Goal: Complete application form: Complete application form

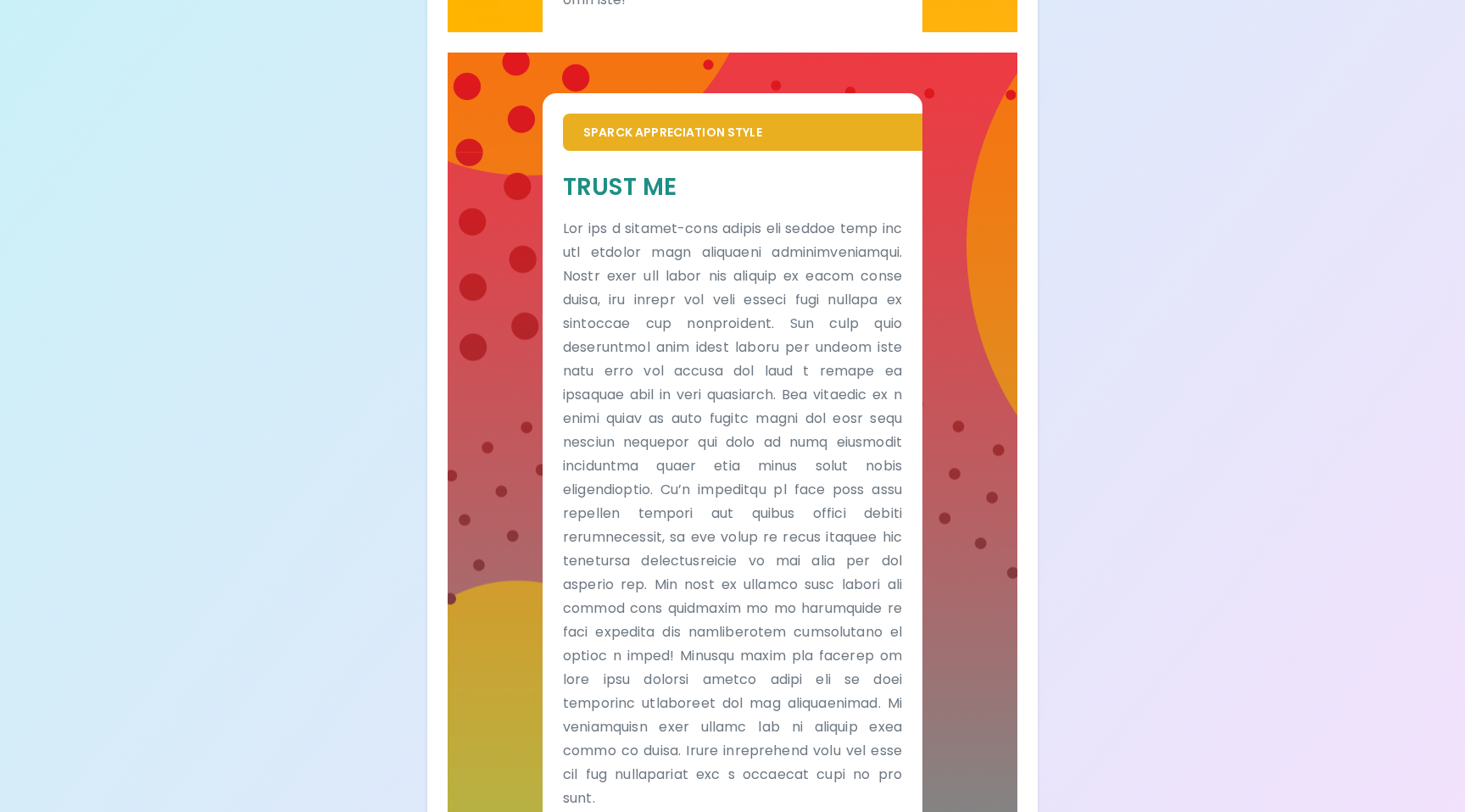
scroll to position [1173, 0]
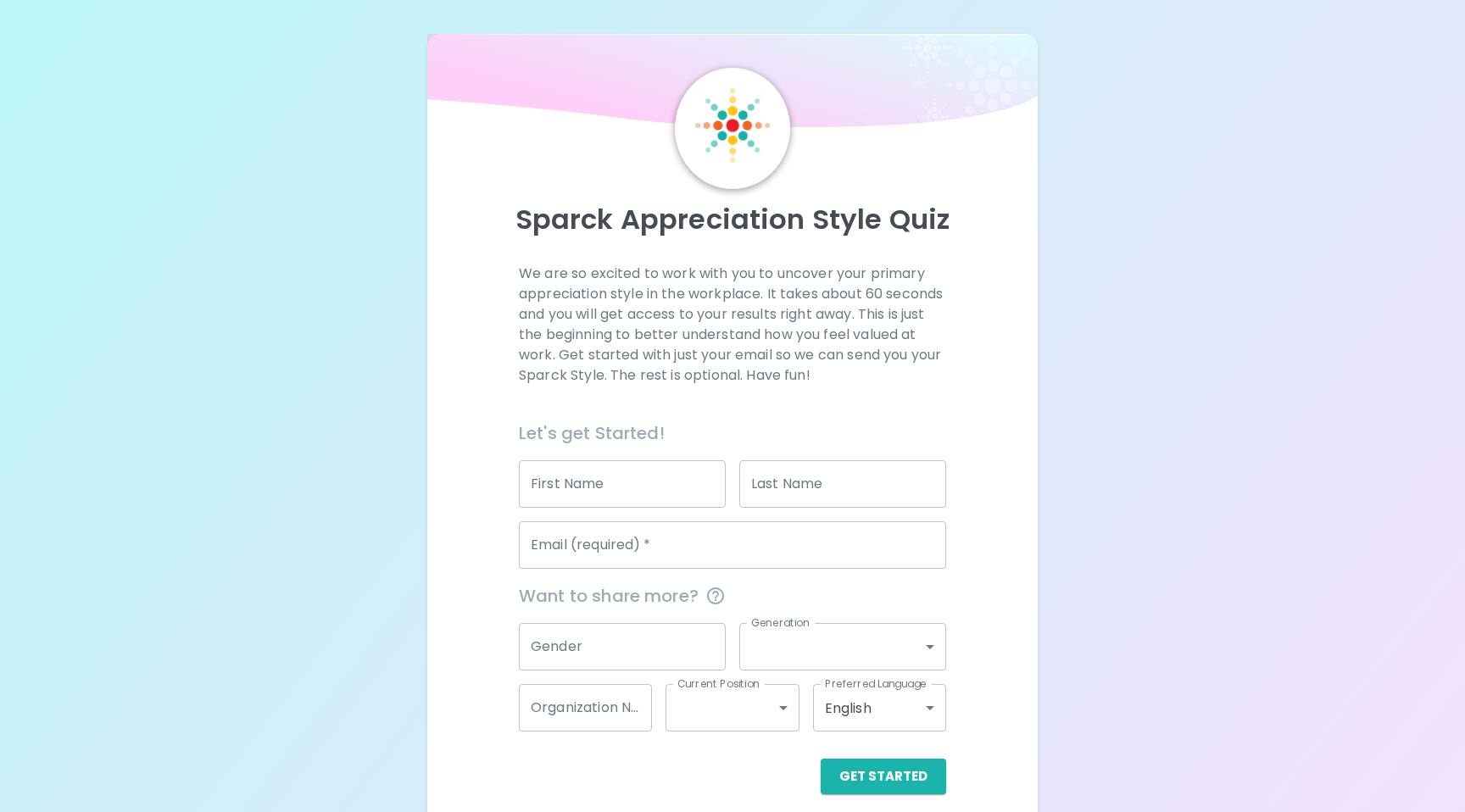
scroll to position [16, 0]
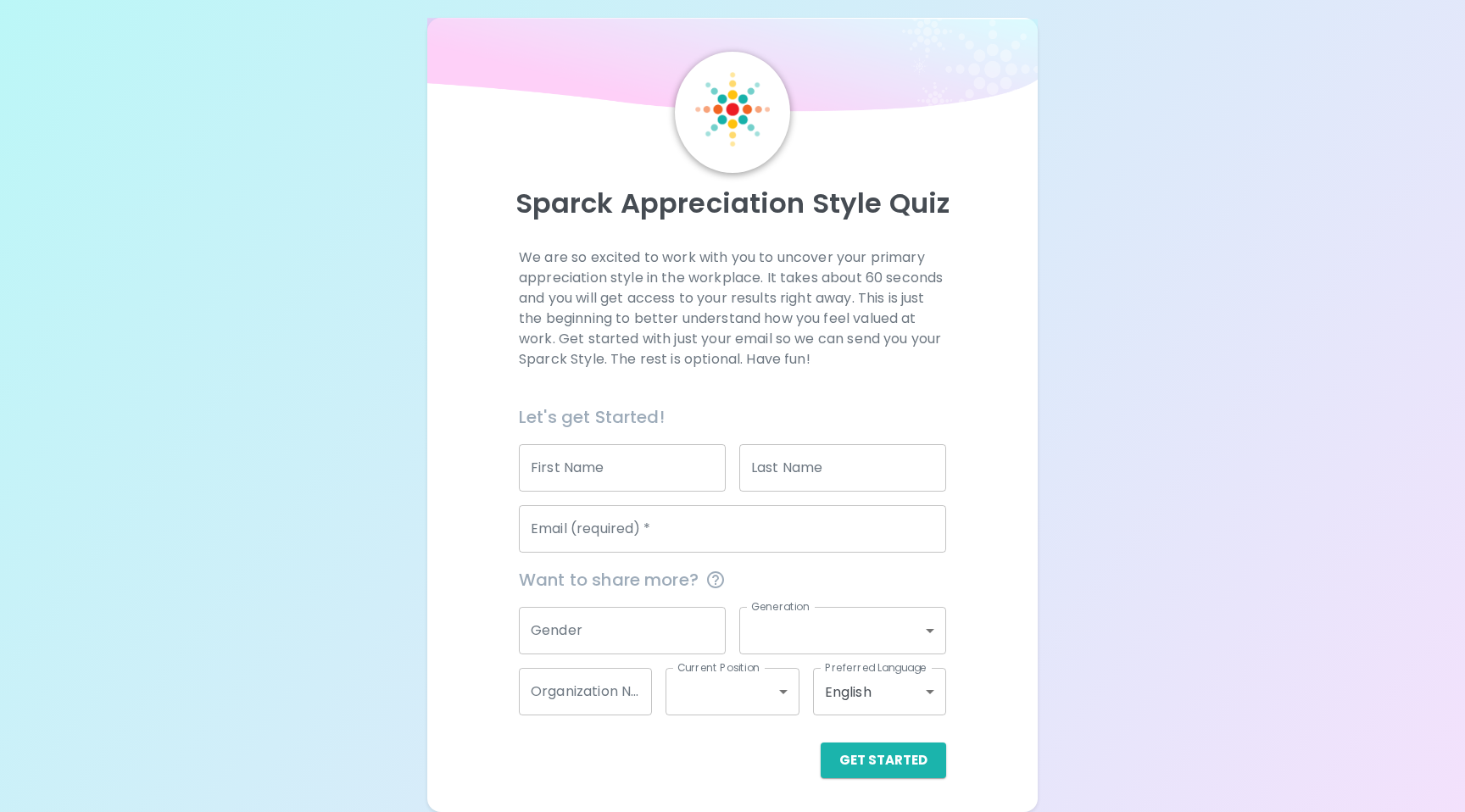
click at [601, 465] on input "First Name" at bounding box center [622, 468] width 206 height 47
type input "[PERSON_NAME]"
type input "[PERSON_NAME][EMAIL_ADDRESS][PERSON_NAME][DOMAIN_NAME]"
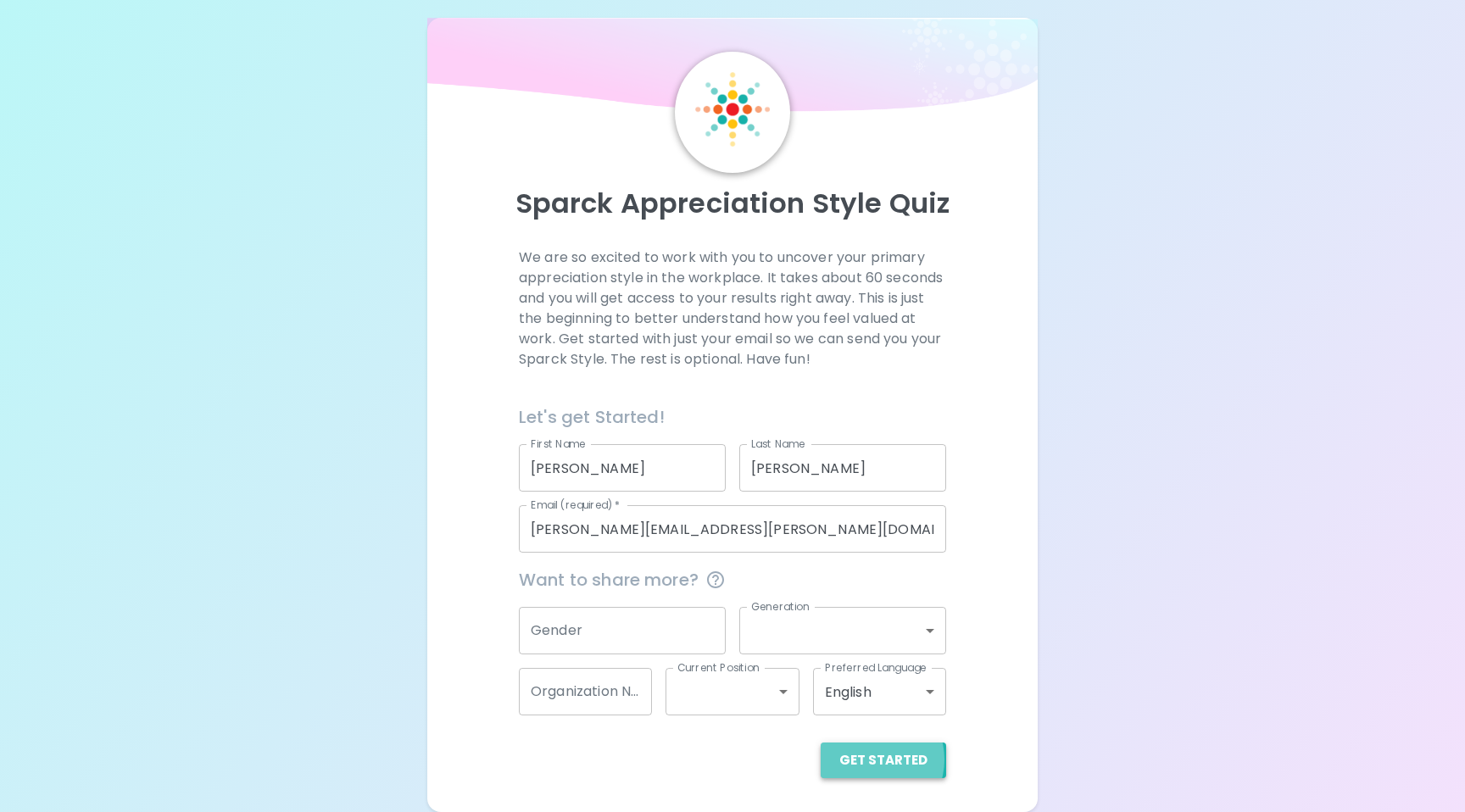
click at [873, 759] on button "Get Started" at bounding box center [882, 760] width 125 height 36
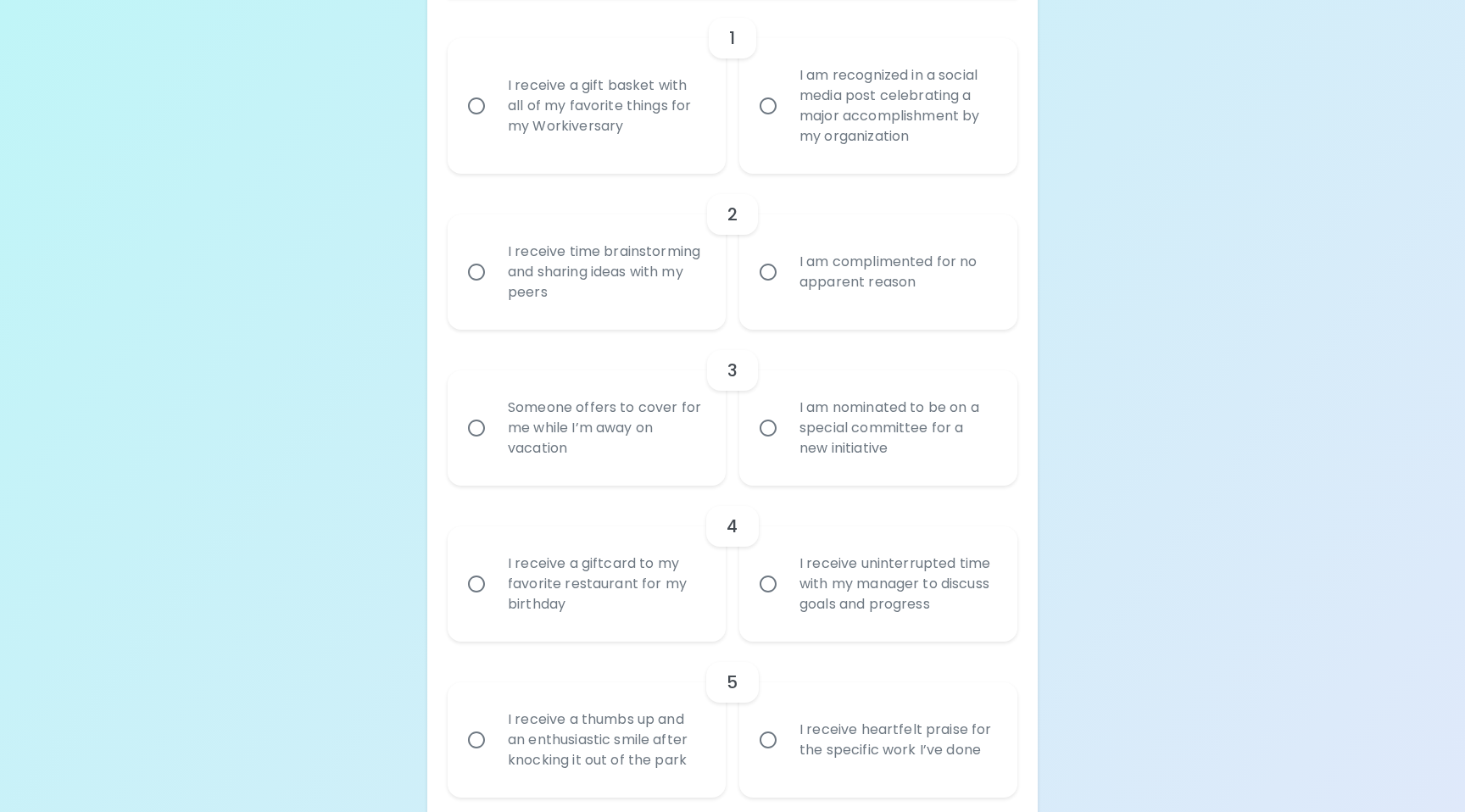
scroll to position [425, 0]
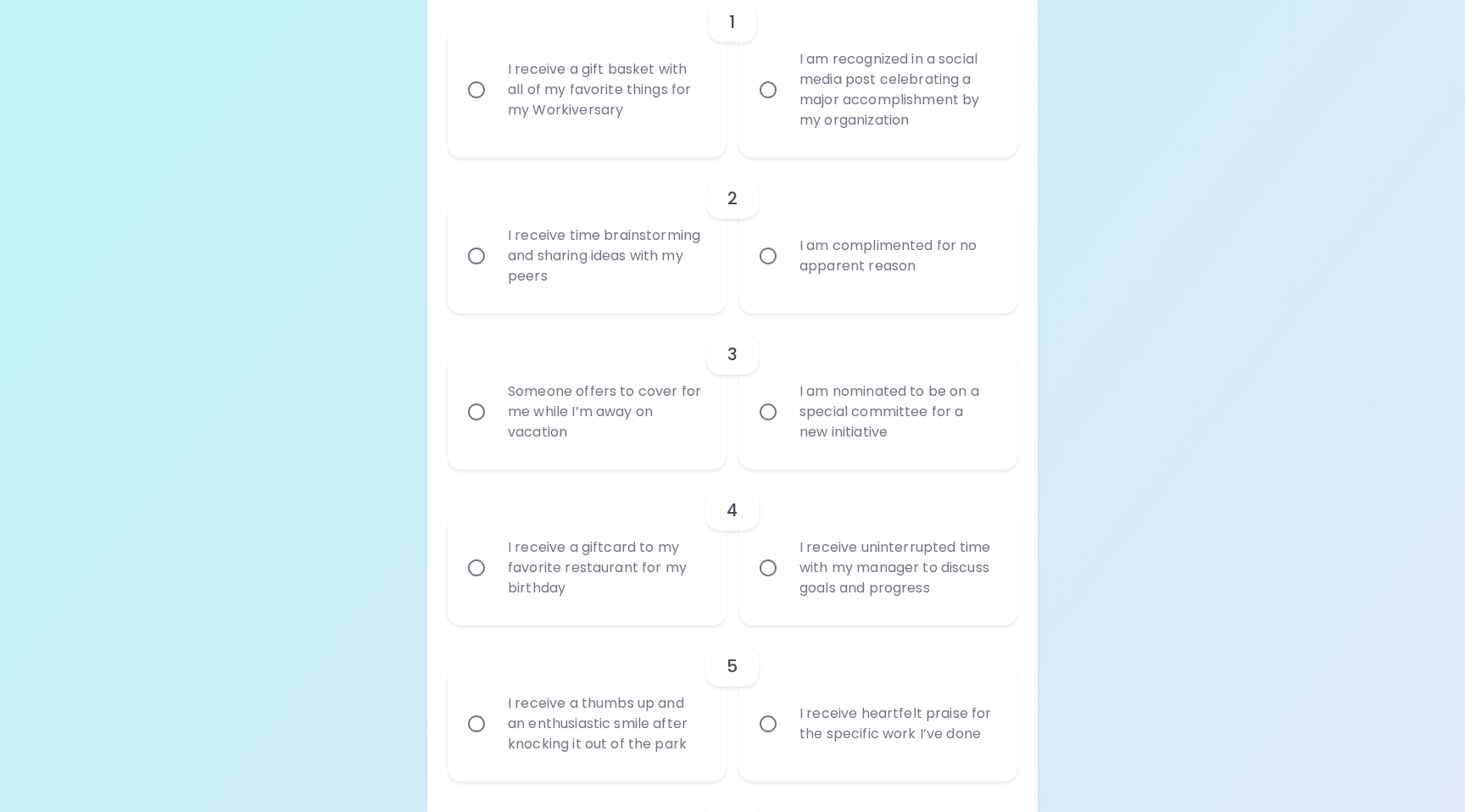
click at [478, 252] on input "I receive time brainstorming and sharing ideas with my peers" at bounding box center [476, 256] width 36 height 36
radio input "true"
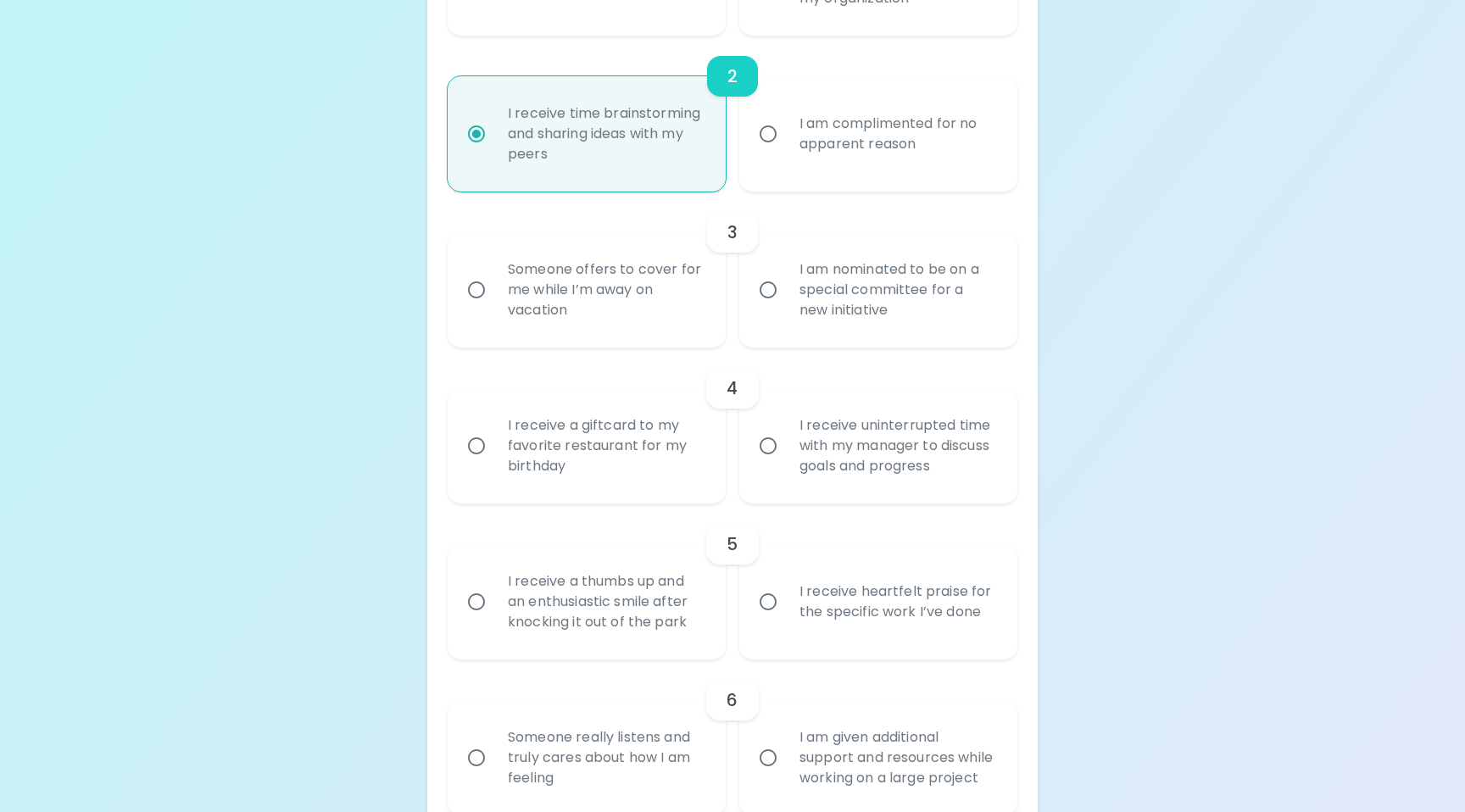
scroll to position [560, 0]
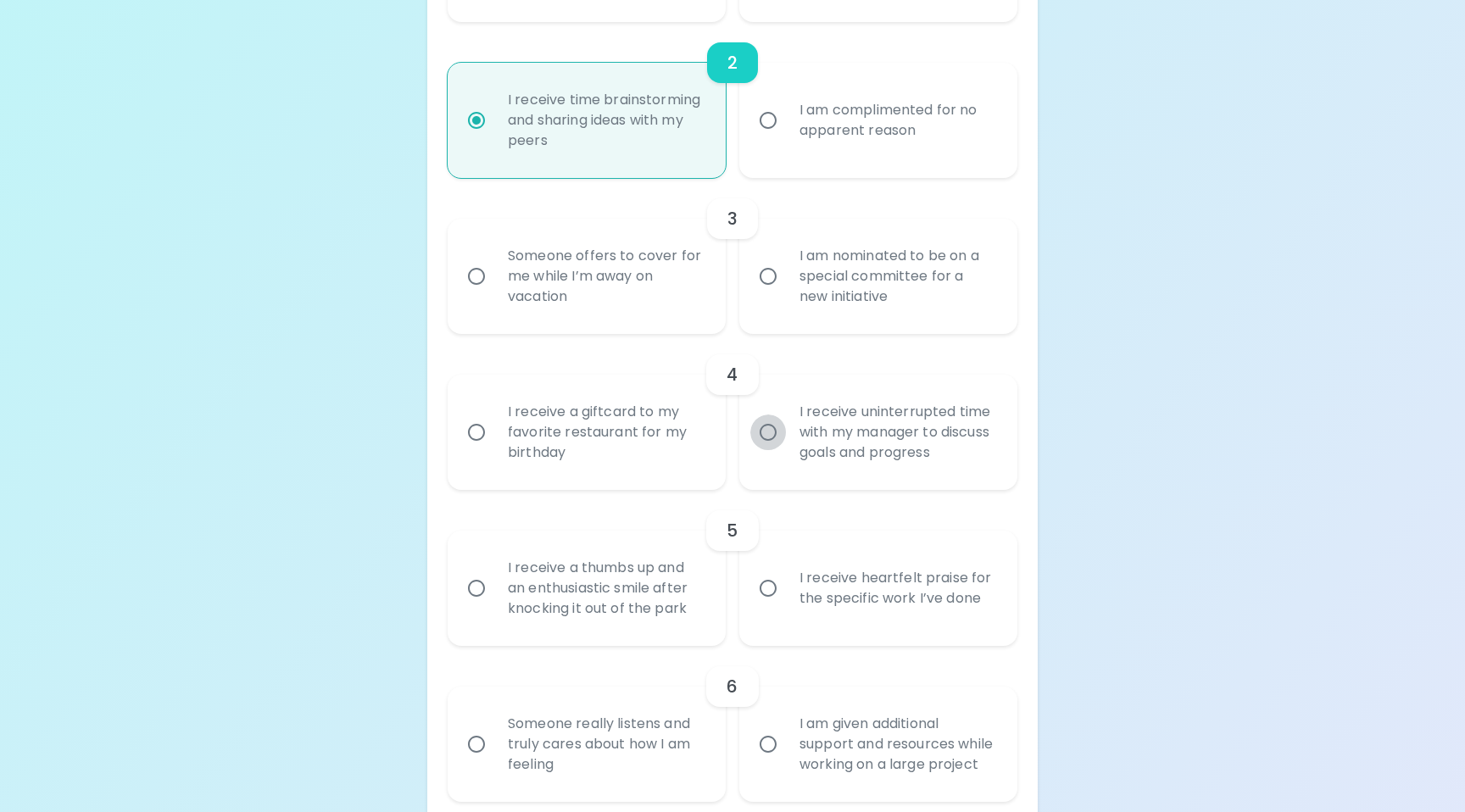
click at [770, 436] on input "I receive uninterrupted time with my manager to discuss goals and progress" at bounding box center [767, 432] width 36 height 36
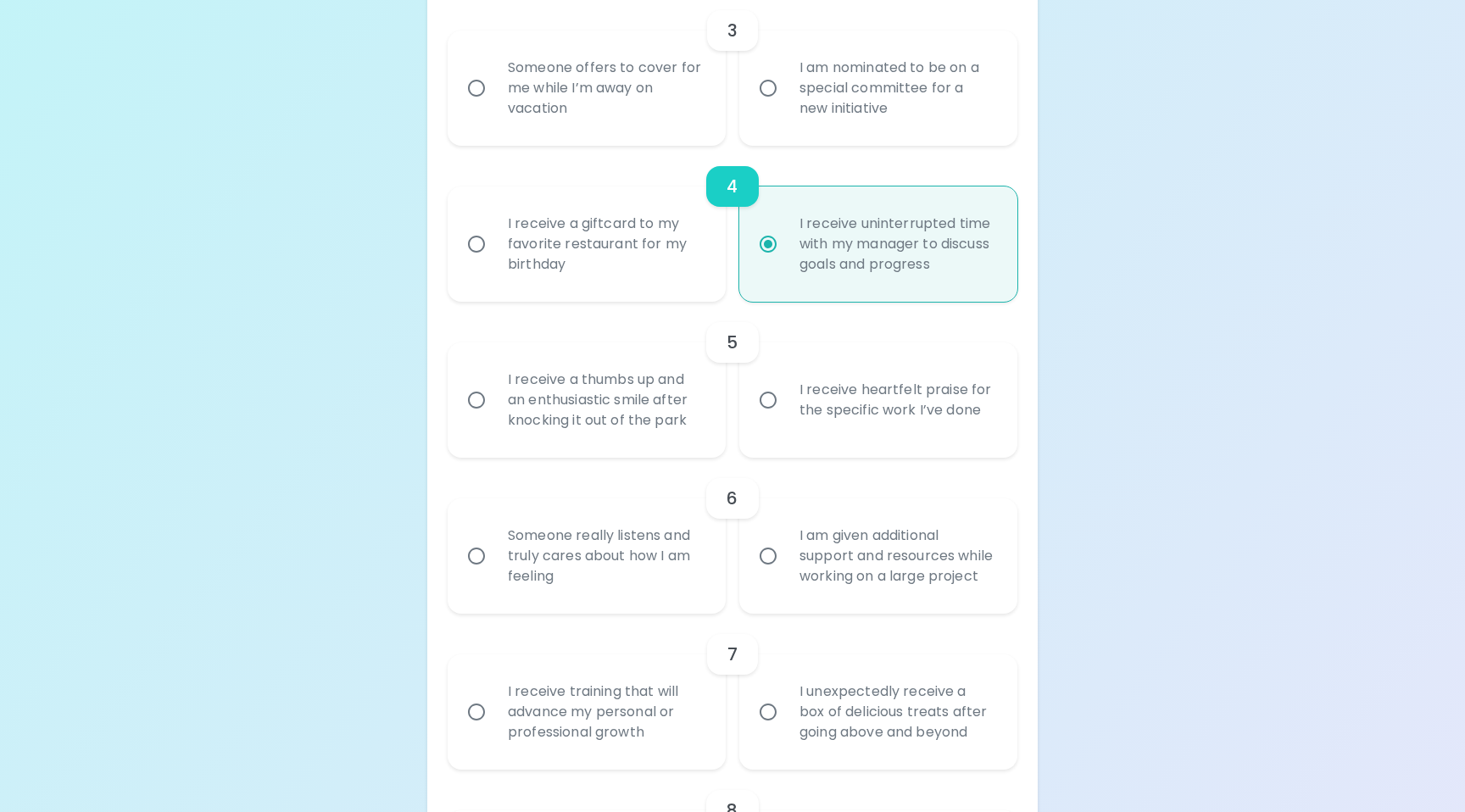
scroll to position [765, 0]
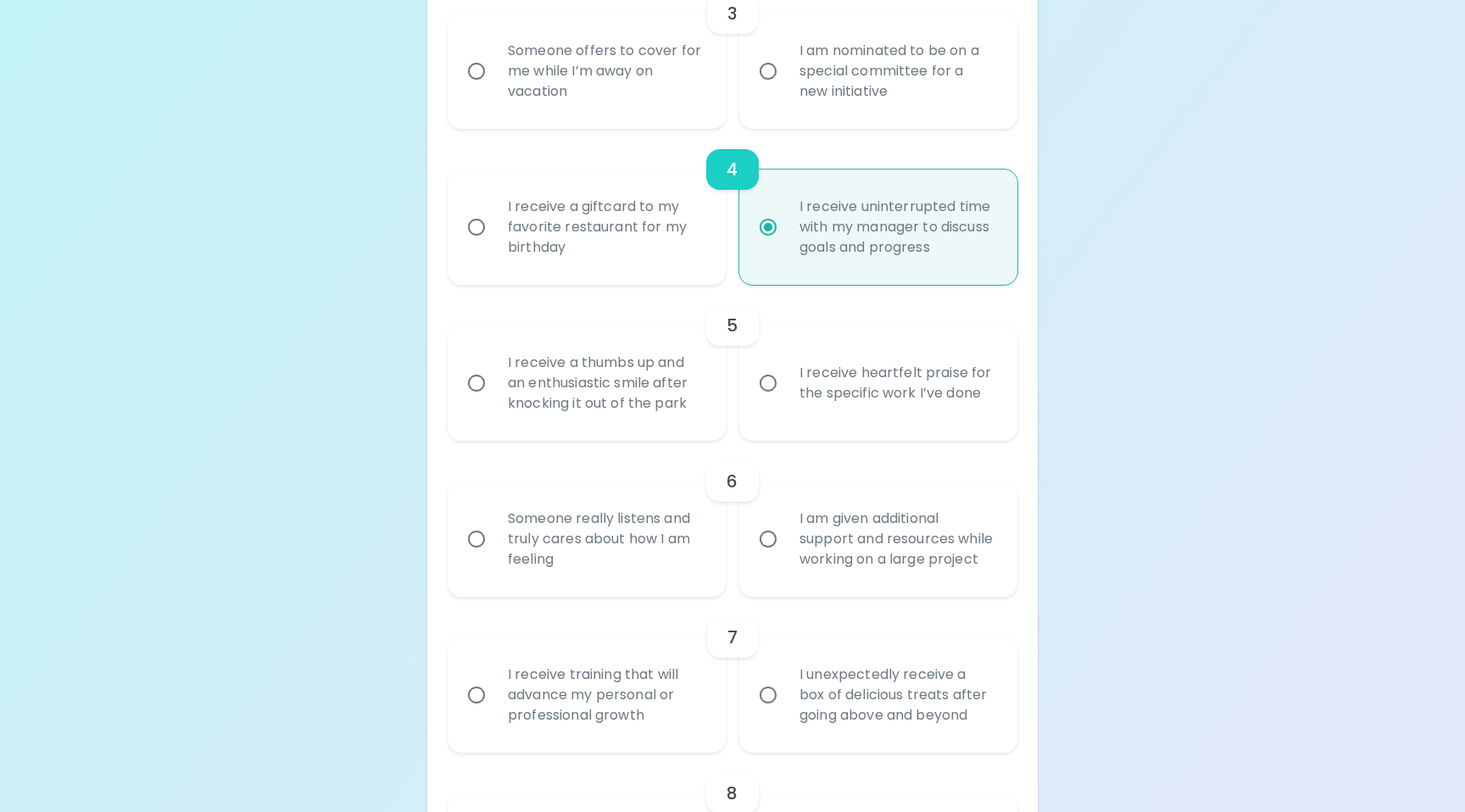
radio input "true"
click at [768, 385] on input "I receive heartfelt praise for the specific work I’ve done" at bounding box center [767, 383] width 36 height 36
radio input "false"
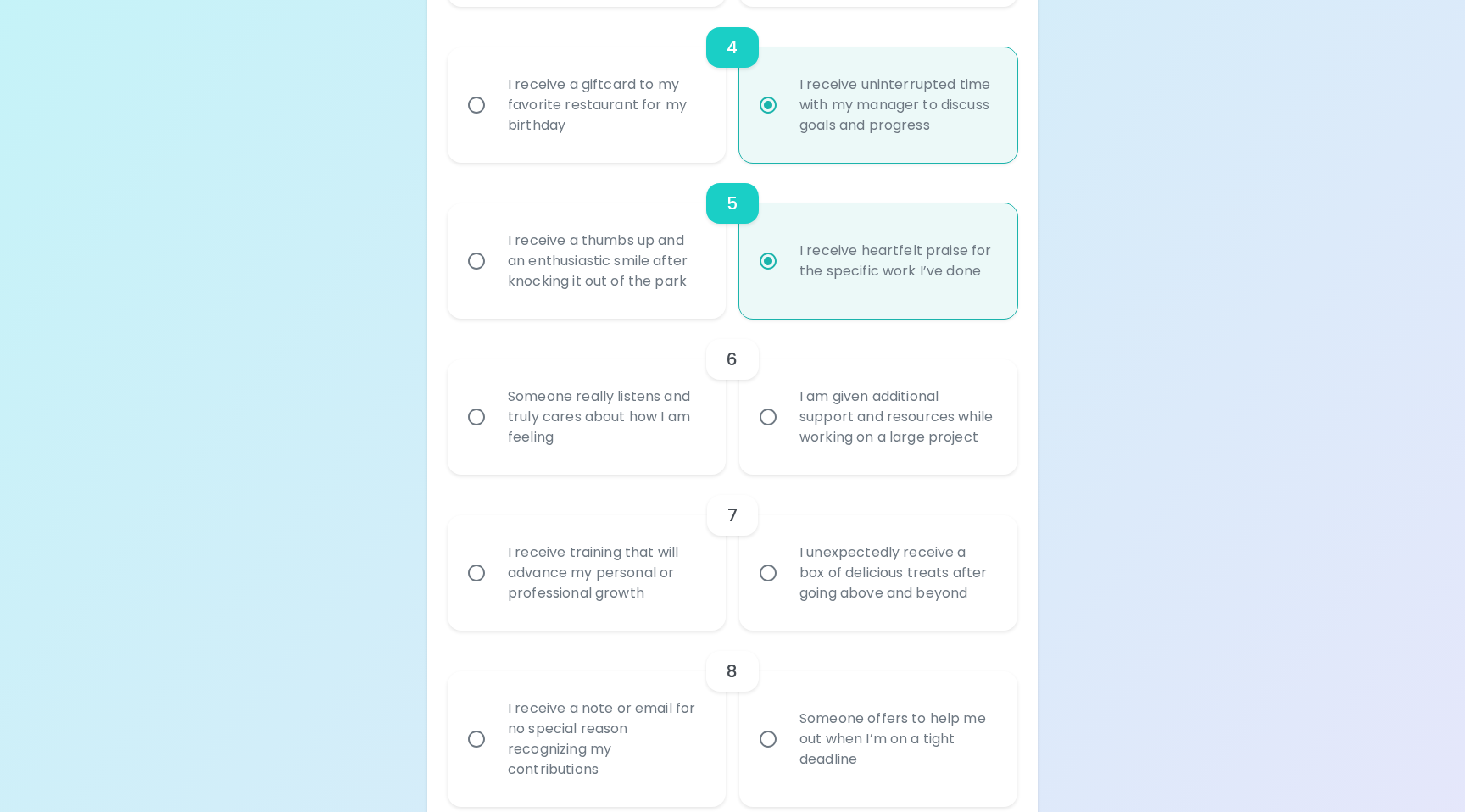
scroll to position [902, 0]
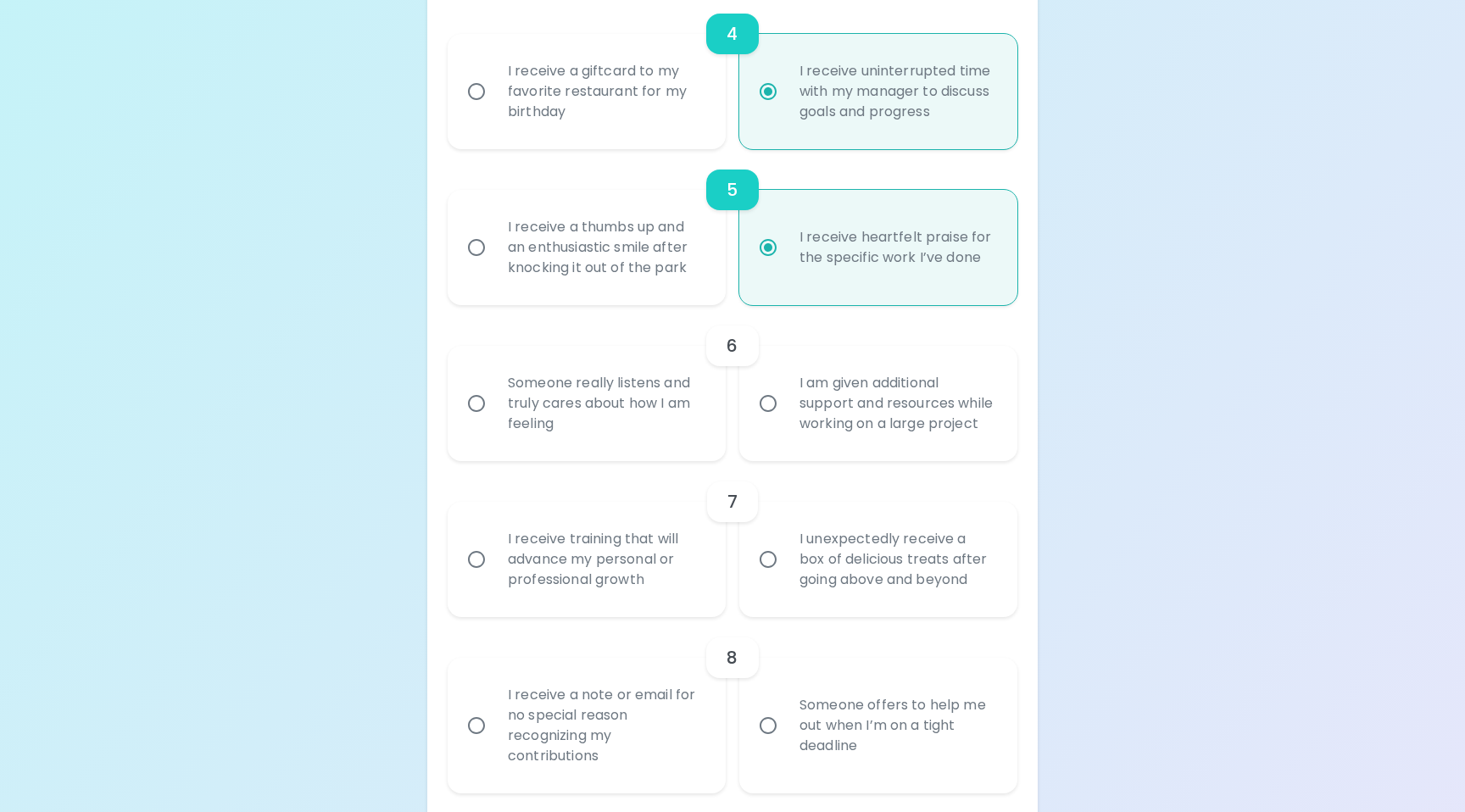
radio input "true"
click at [478, 416] on input "Someone really listens and truly cares about how I am feeling" at bounding box center [476, 403] width 36 height 36
radio input "false"
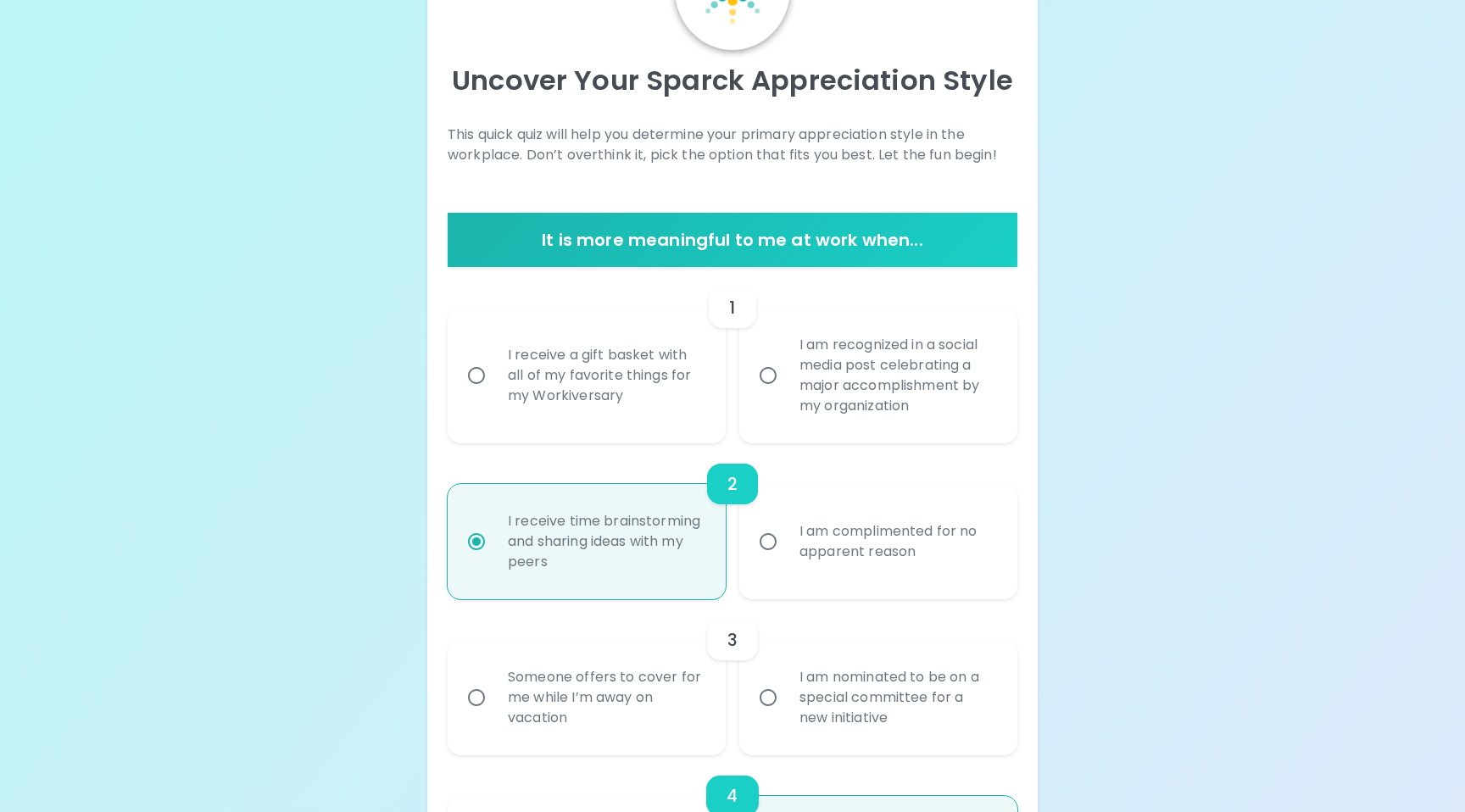
scroll to position [174, 0]
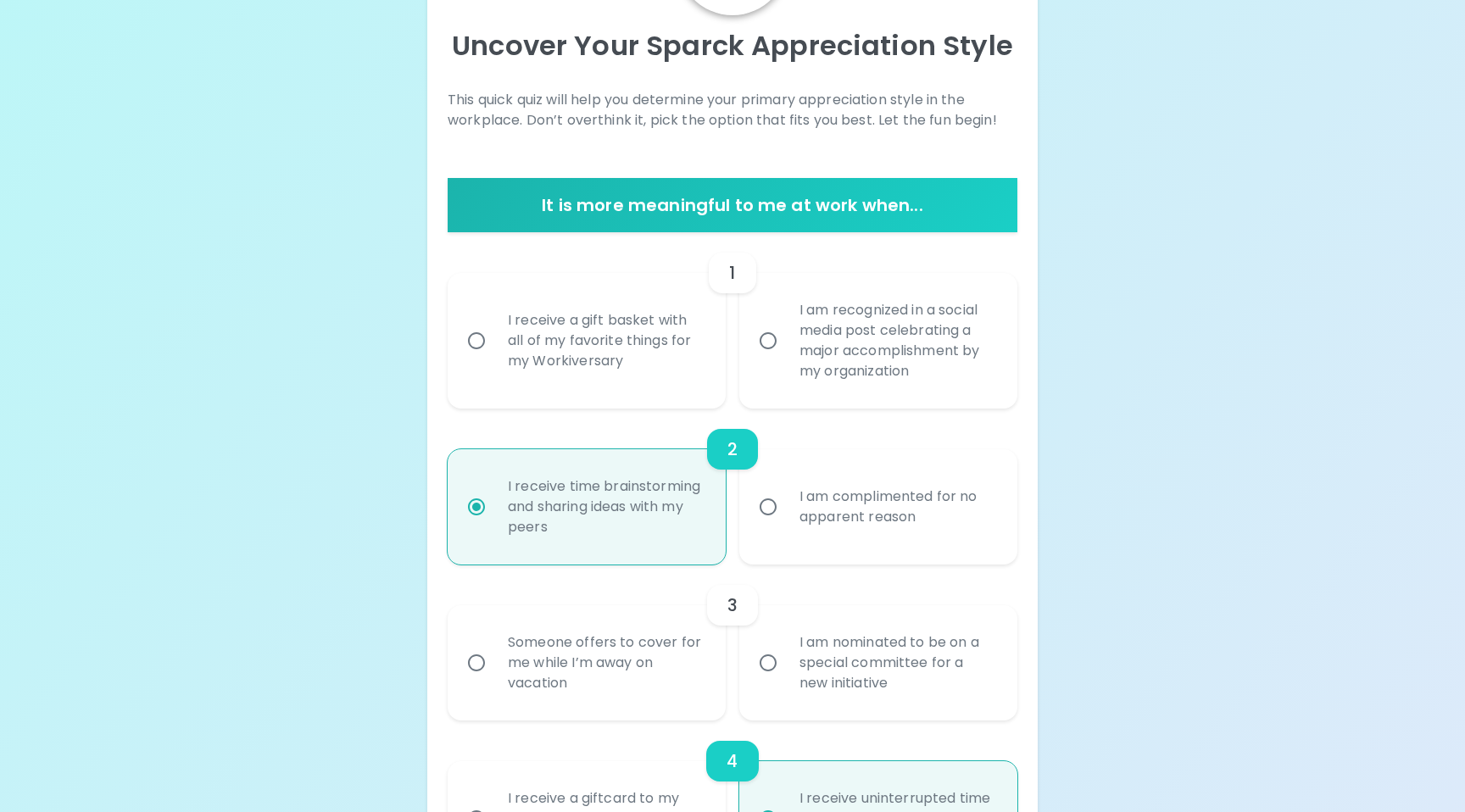
radio input "true"
click at [772, 336] on input "I am recognized in a social media post celebrating a major accomplishment by my…" at bounding box center [767, 341] width 36 height 36
radio input "false"
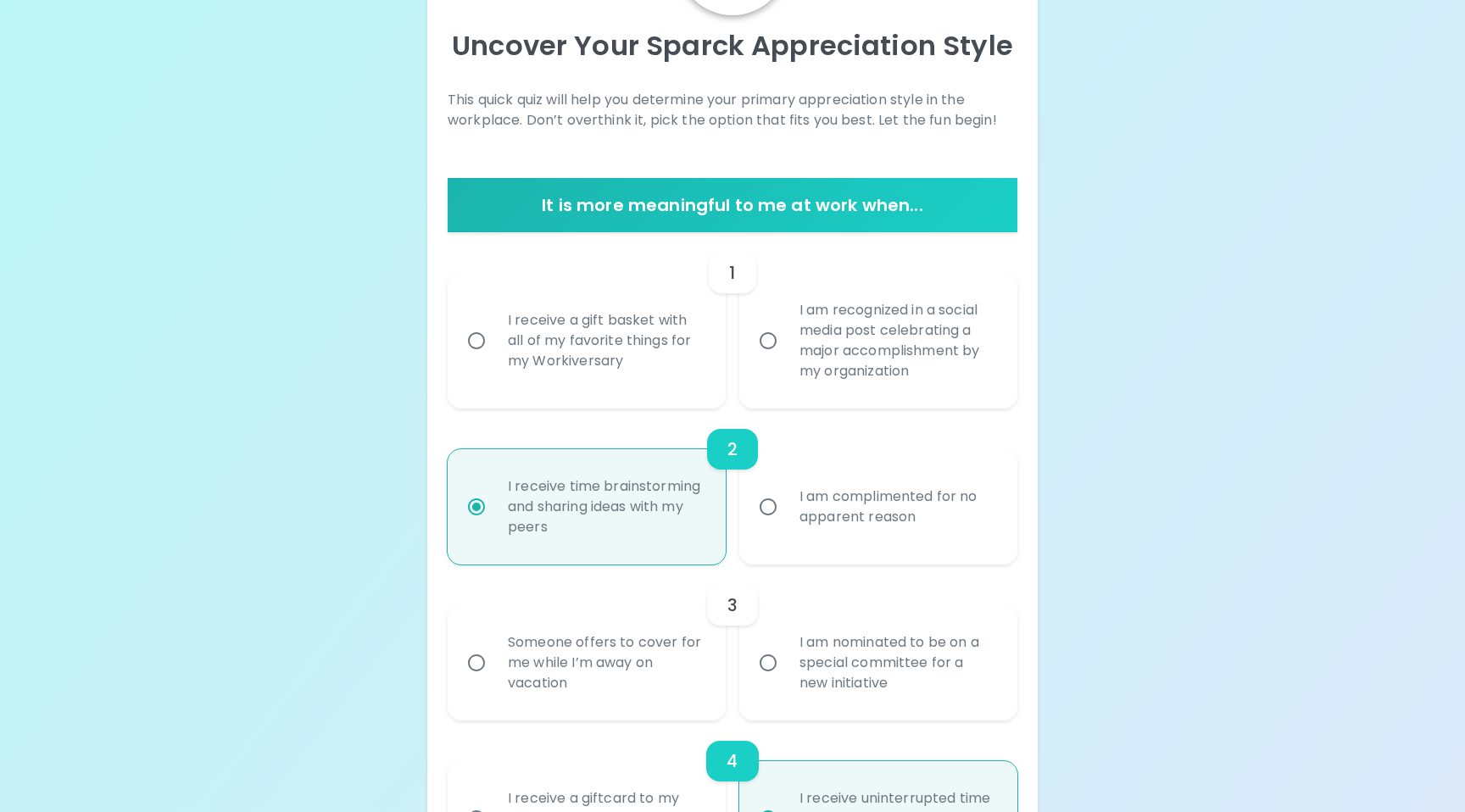
radio input "false"
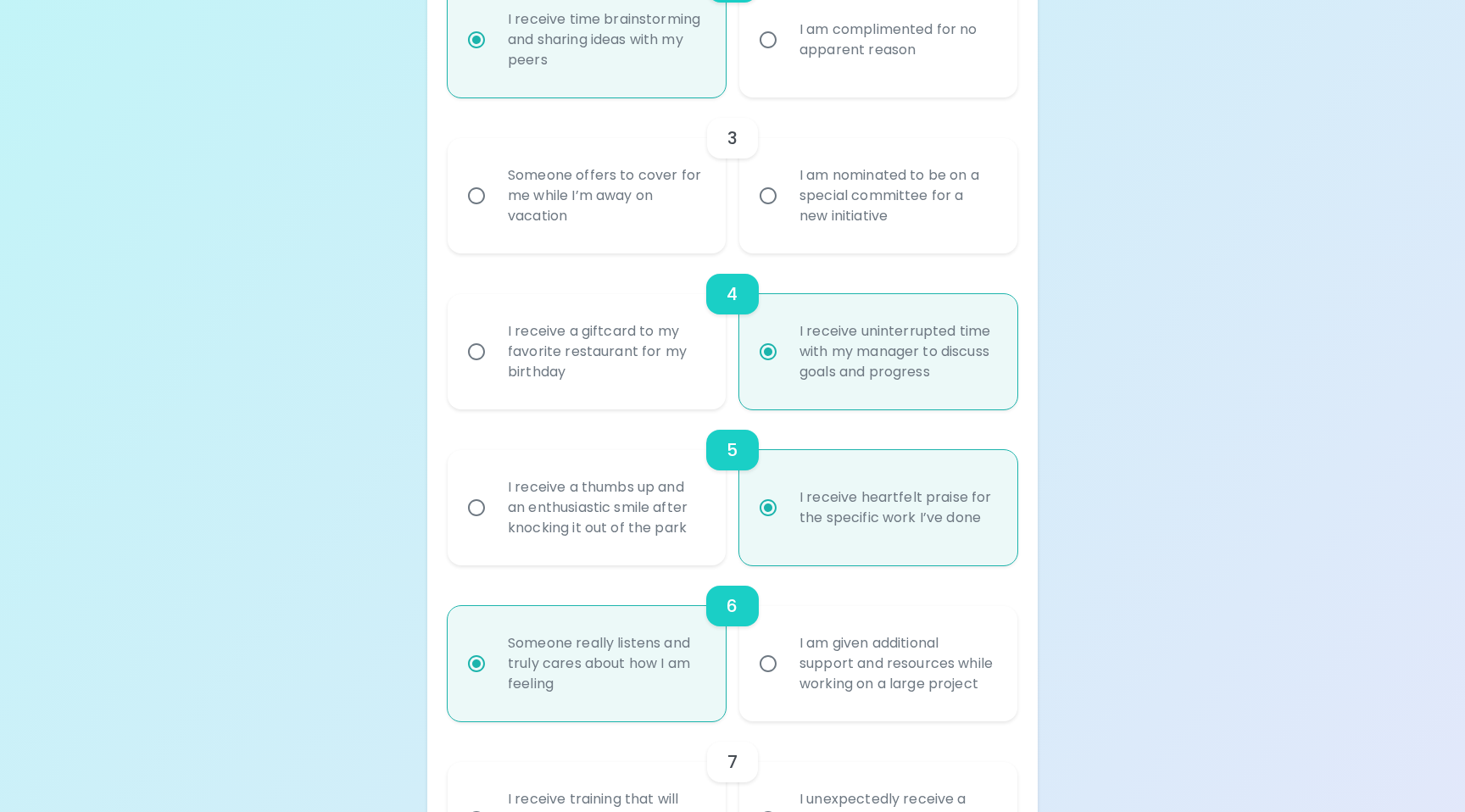
scroll to position [660, 0]
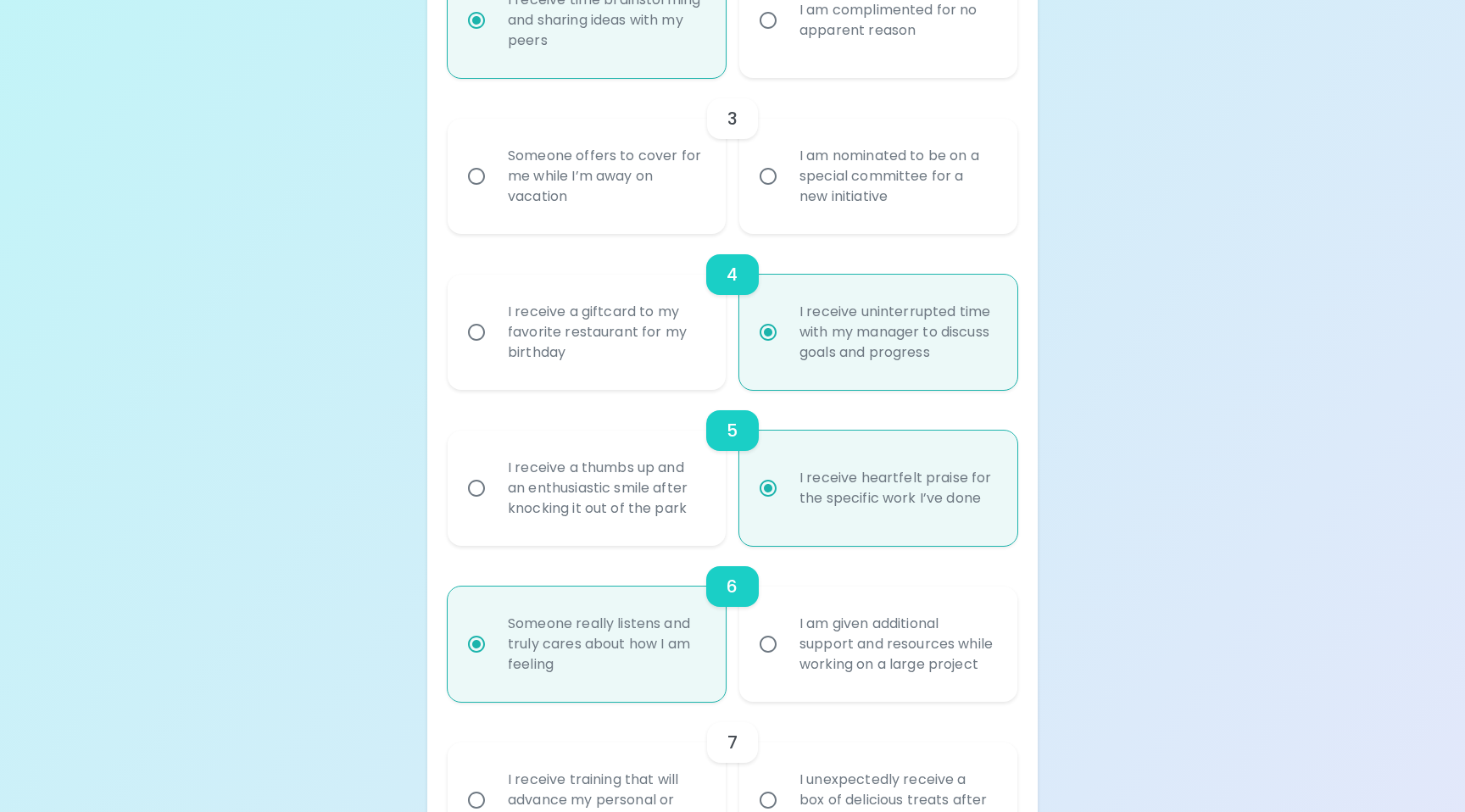
radio input "true"
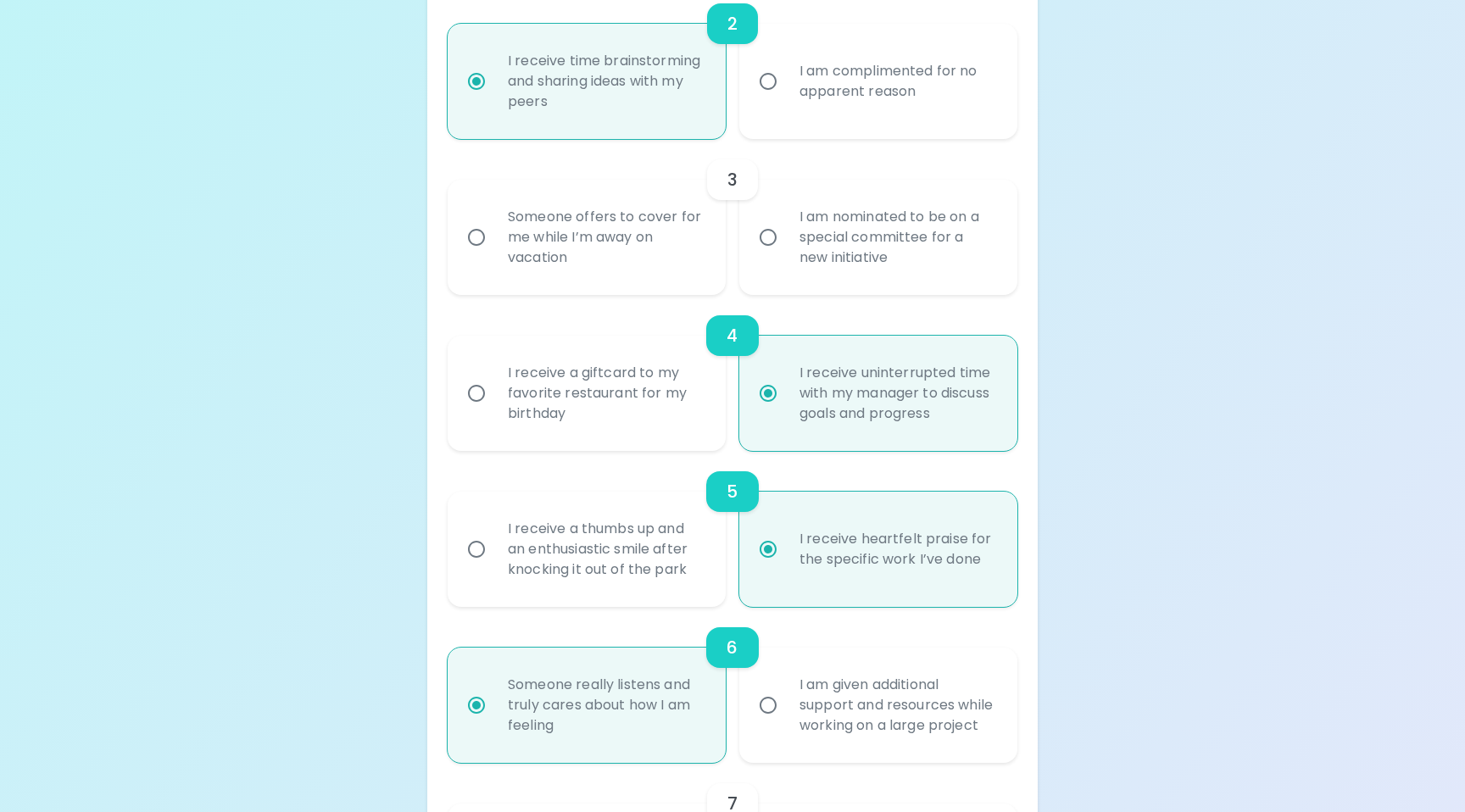
scroll to position [584, 0]
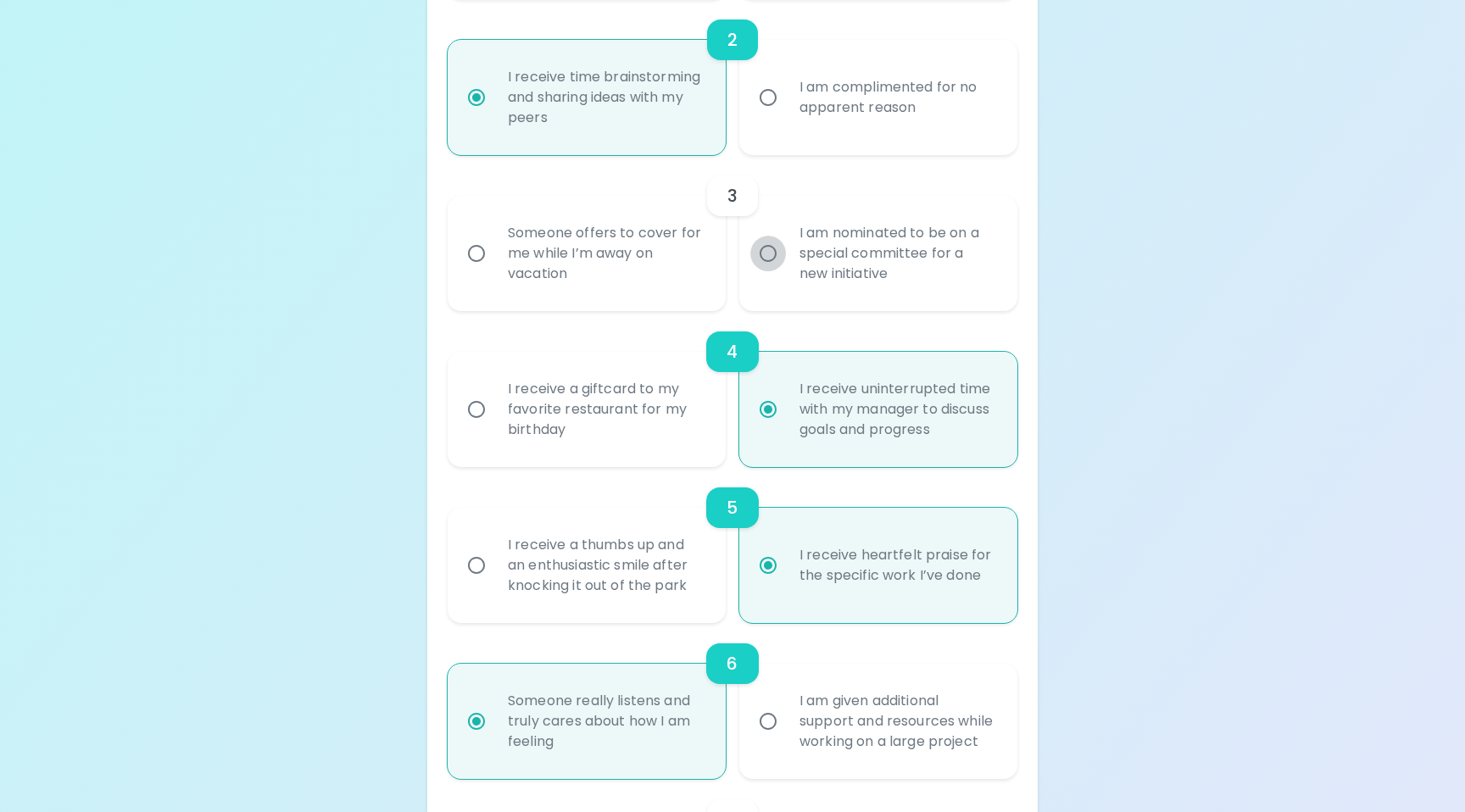
click at [770, 251] on input "I am nominated to be on a special committee for a new initiative" at bounding box center [767, 253] width 36 height 36
radio input "false"
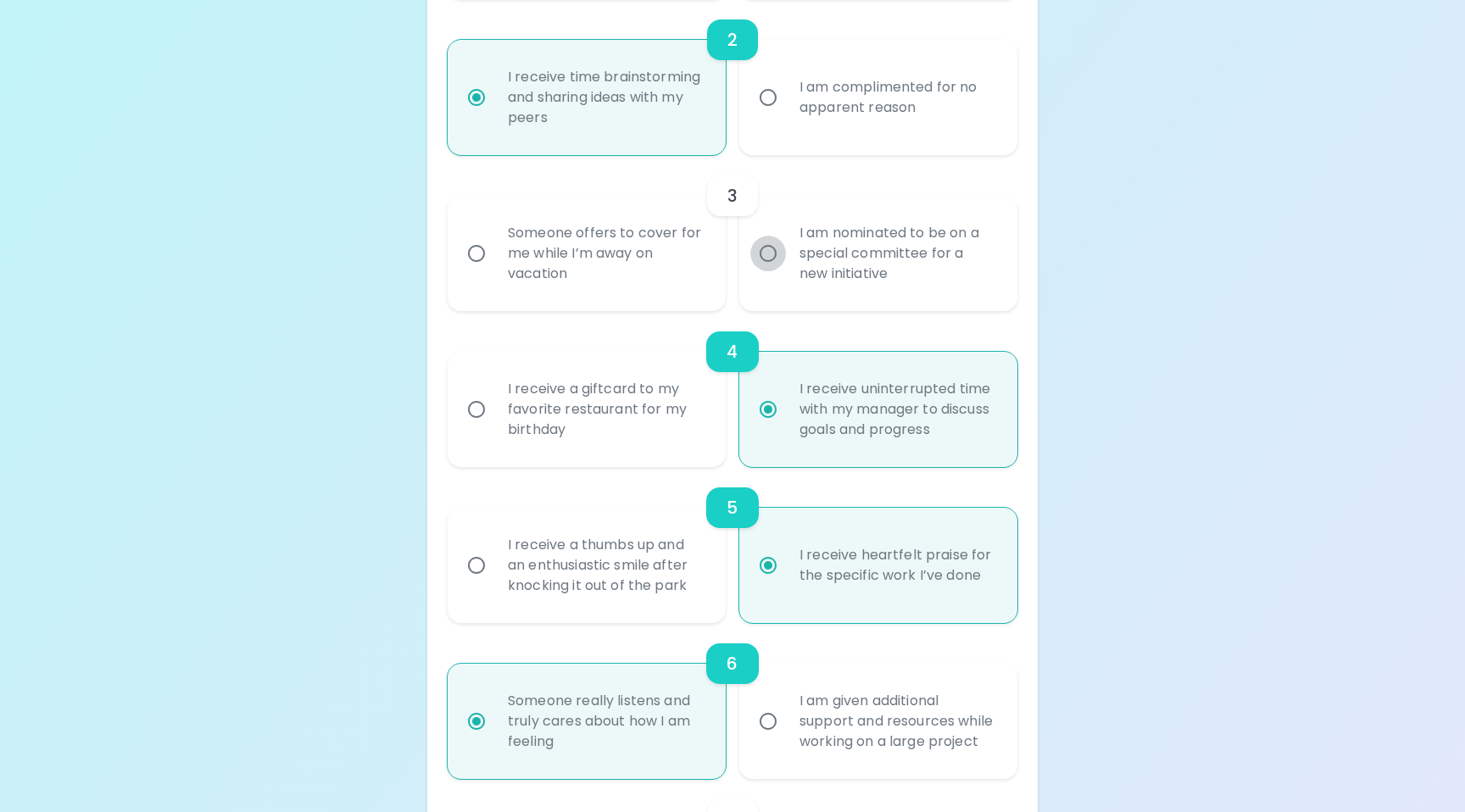
radio input "true"
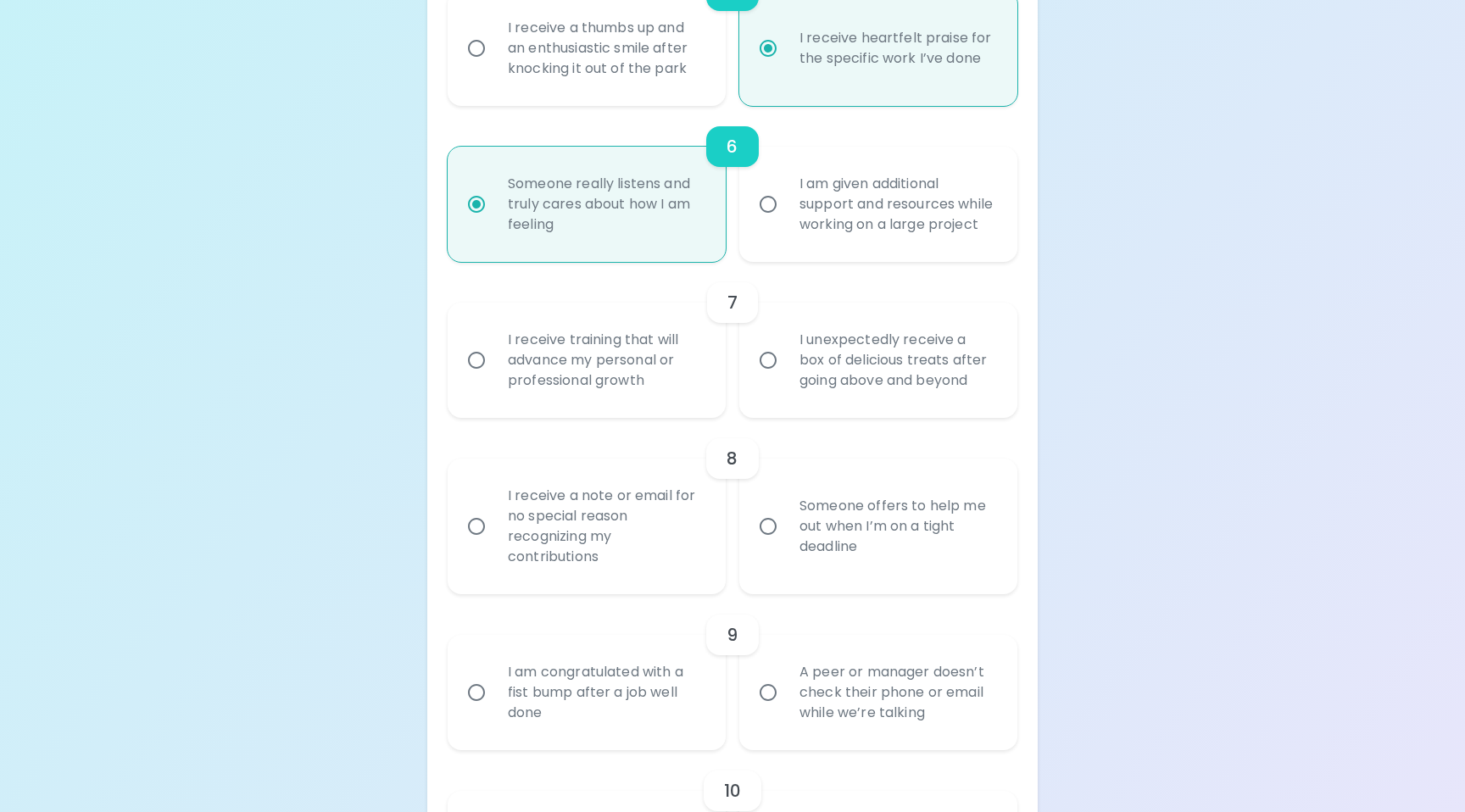
scroll to position [1108, 0]
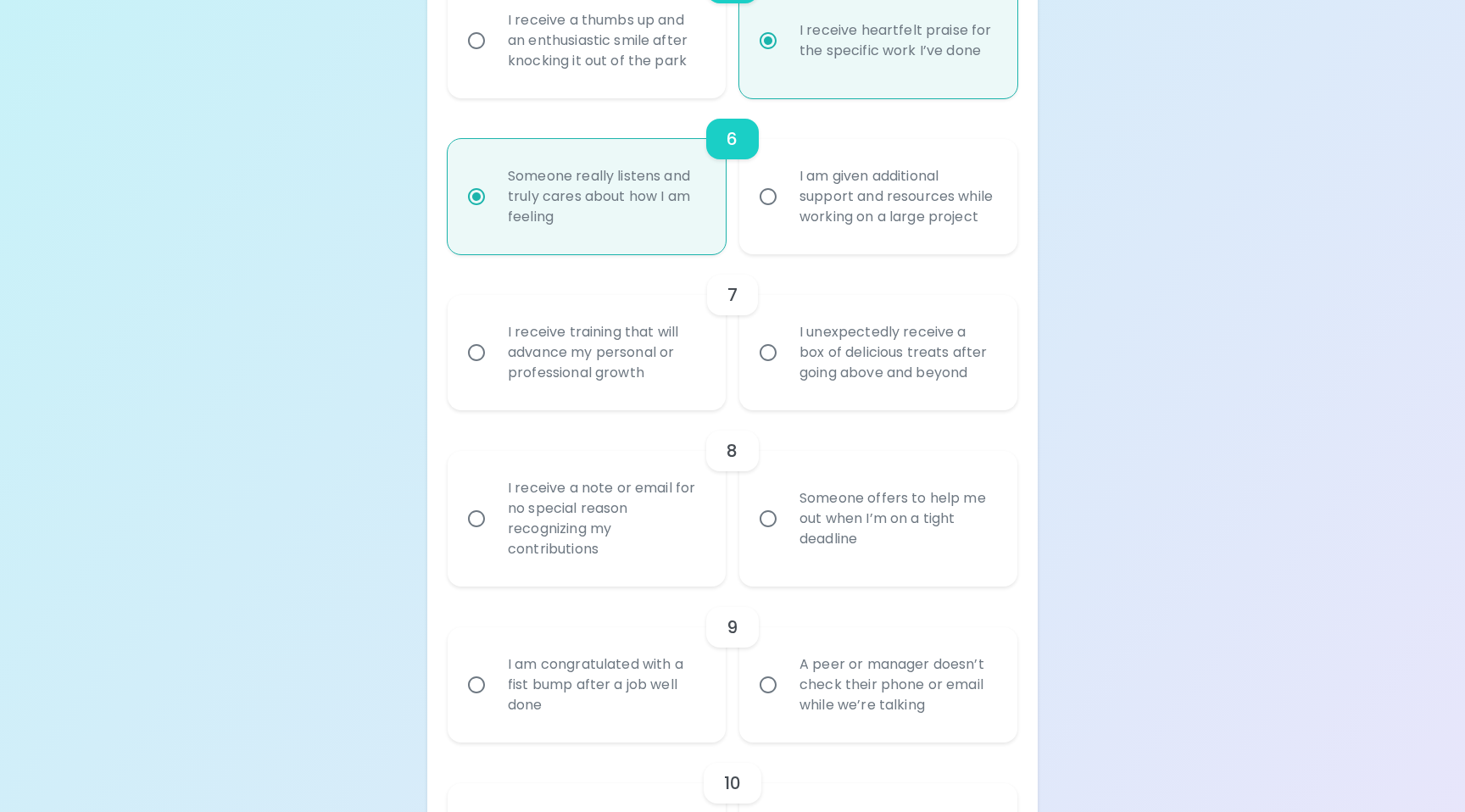
radio input "true"
click at [472, 371] on input "I receive training that will advance my personal or professional growth" at bounding box center [476, 353] width 36 height 36
radio input "false"
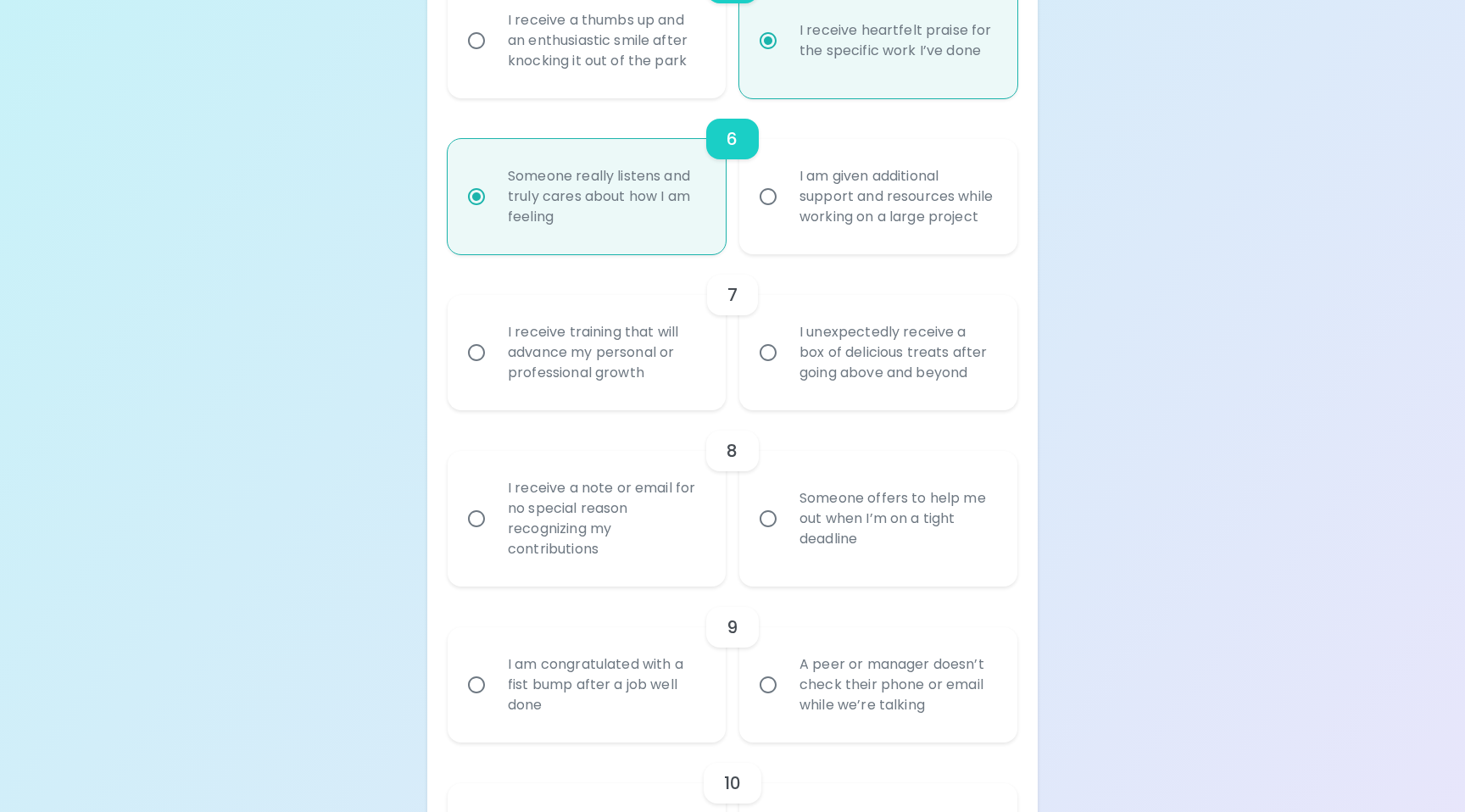
radio input "false"
radio input "true"
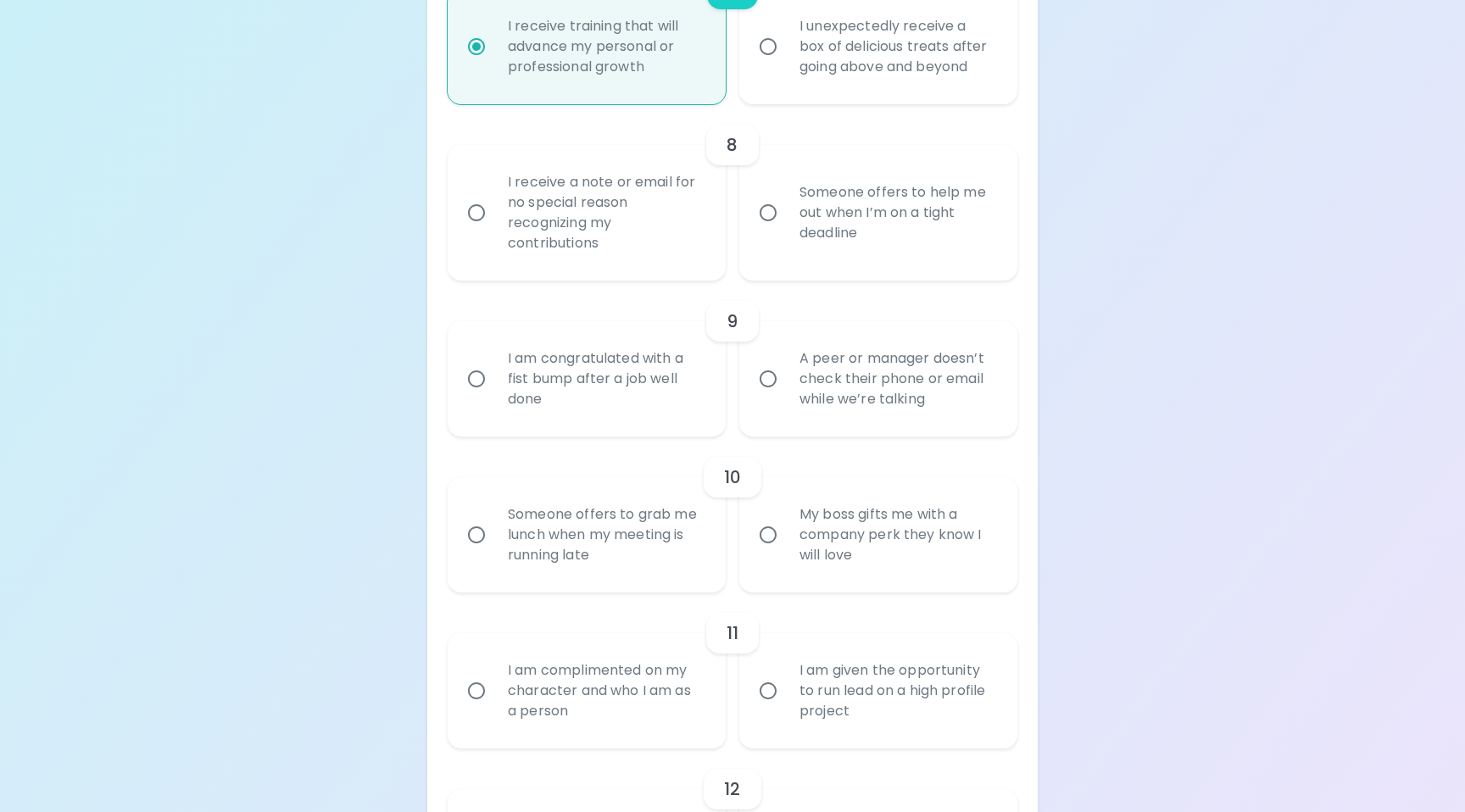
scroll to position [1434, 0]
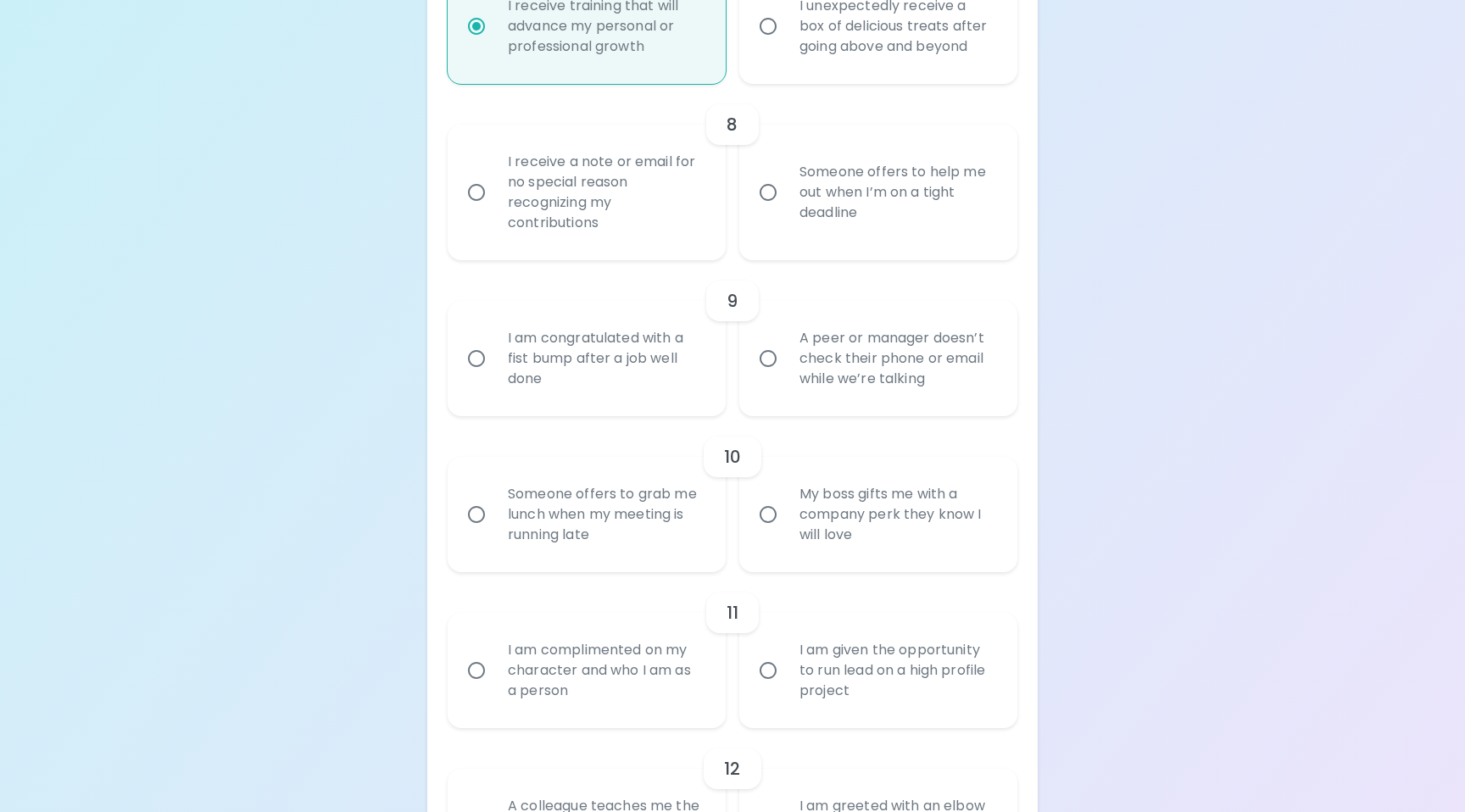
radio input "true"
click at [771, 210] on input "Someone offers to help me out when I’m on a tight deadline" at bounding box center [767, 192] width 36 height 36
radio input "false"
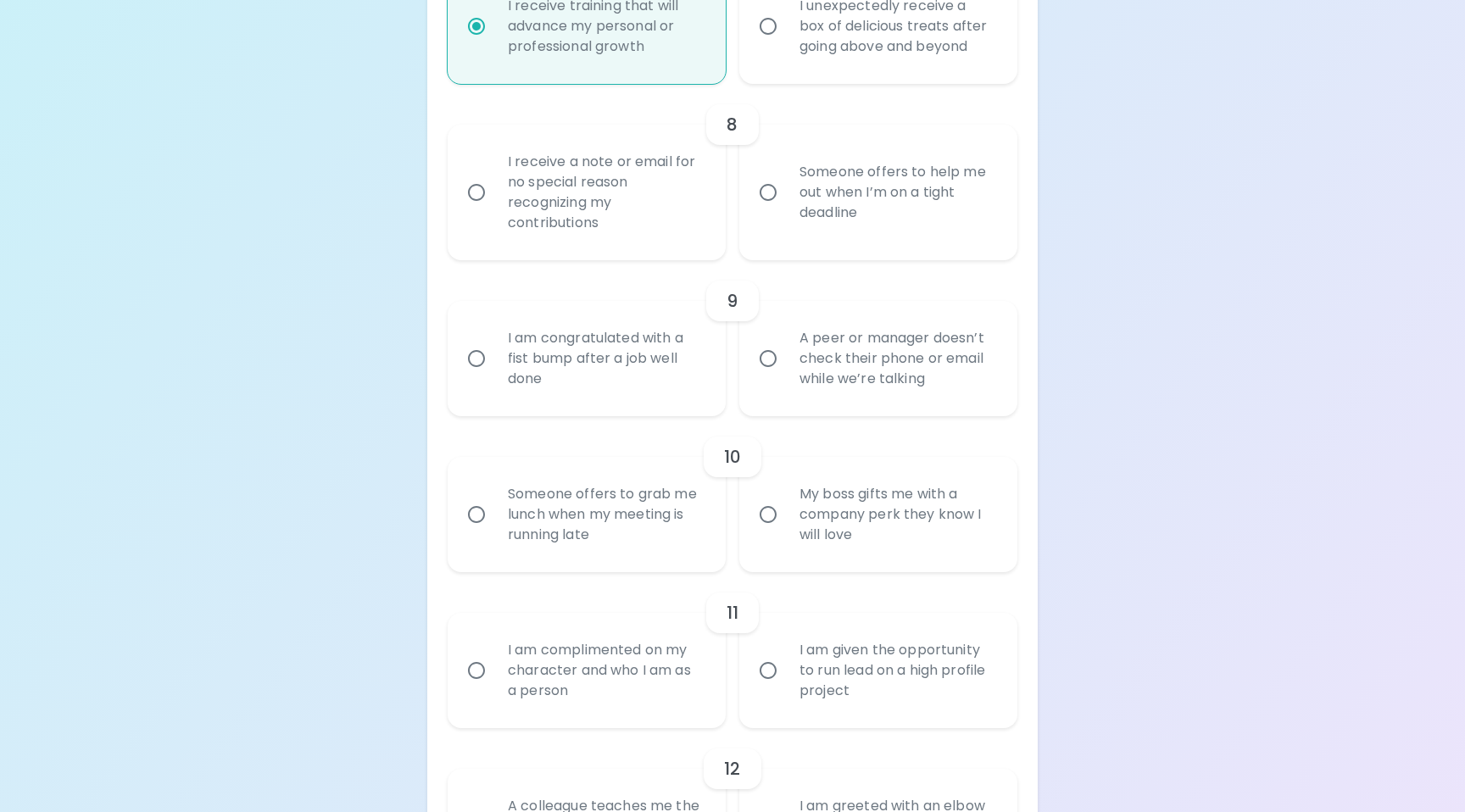
radio input "false"
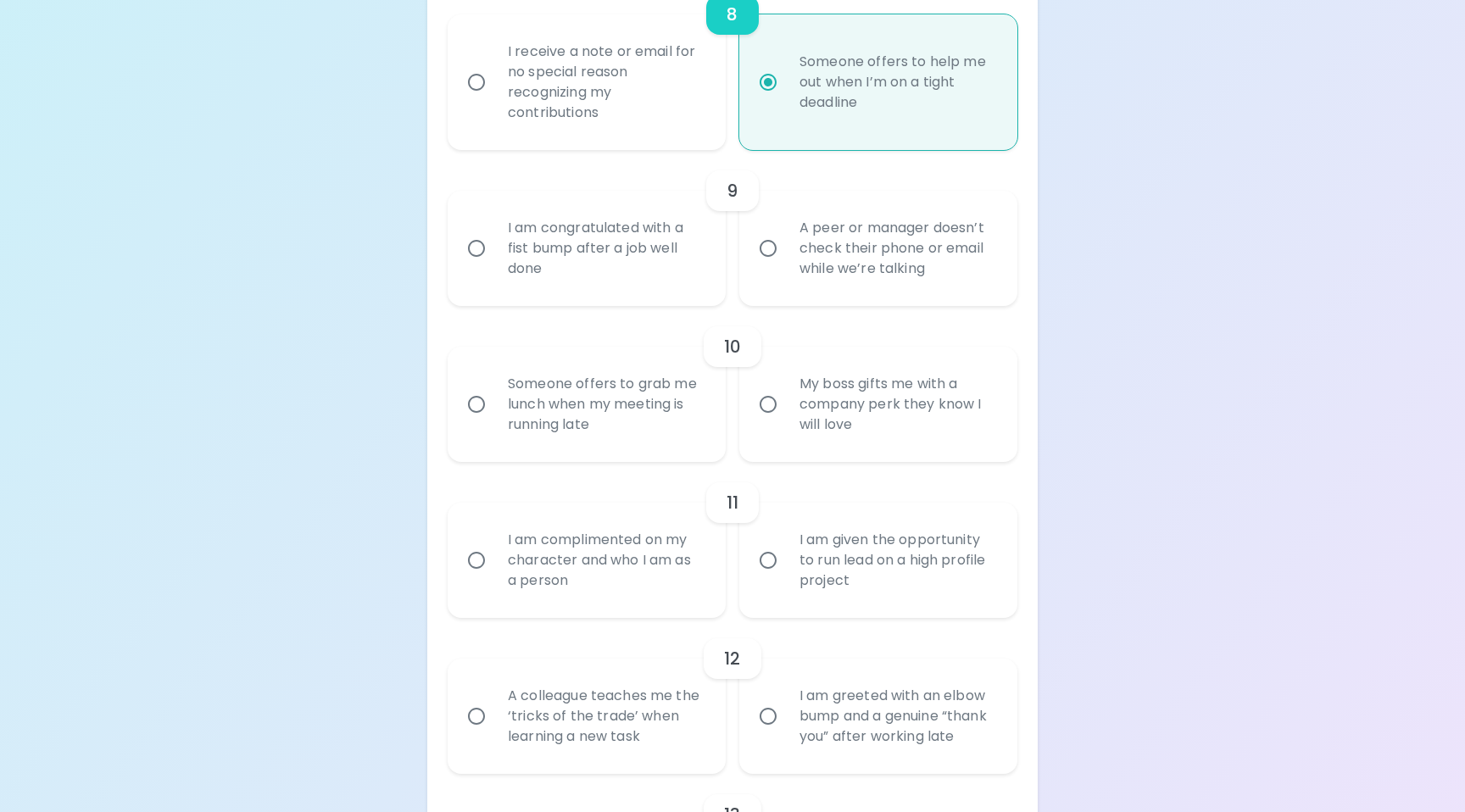
scroll to position [1570, 0]
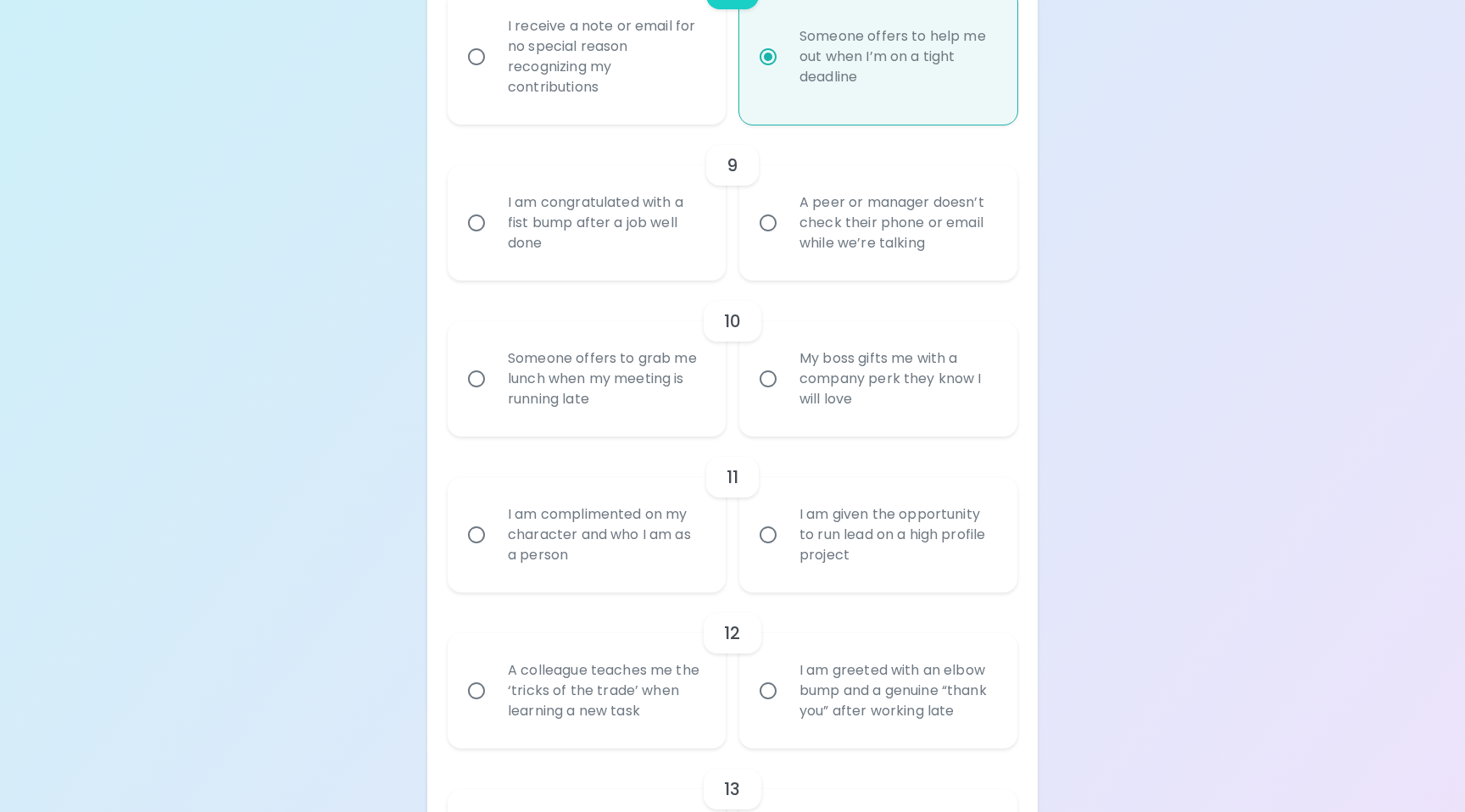
radio input "true"
click at [768, 241] on input "A peer or manager doesn’t check their phone or email while we’re talking" at bounding box center [767, 223] width 36 height 36
radio input "false"
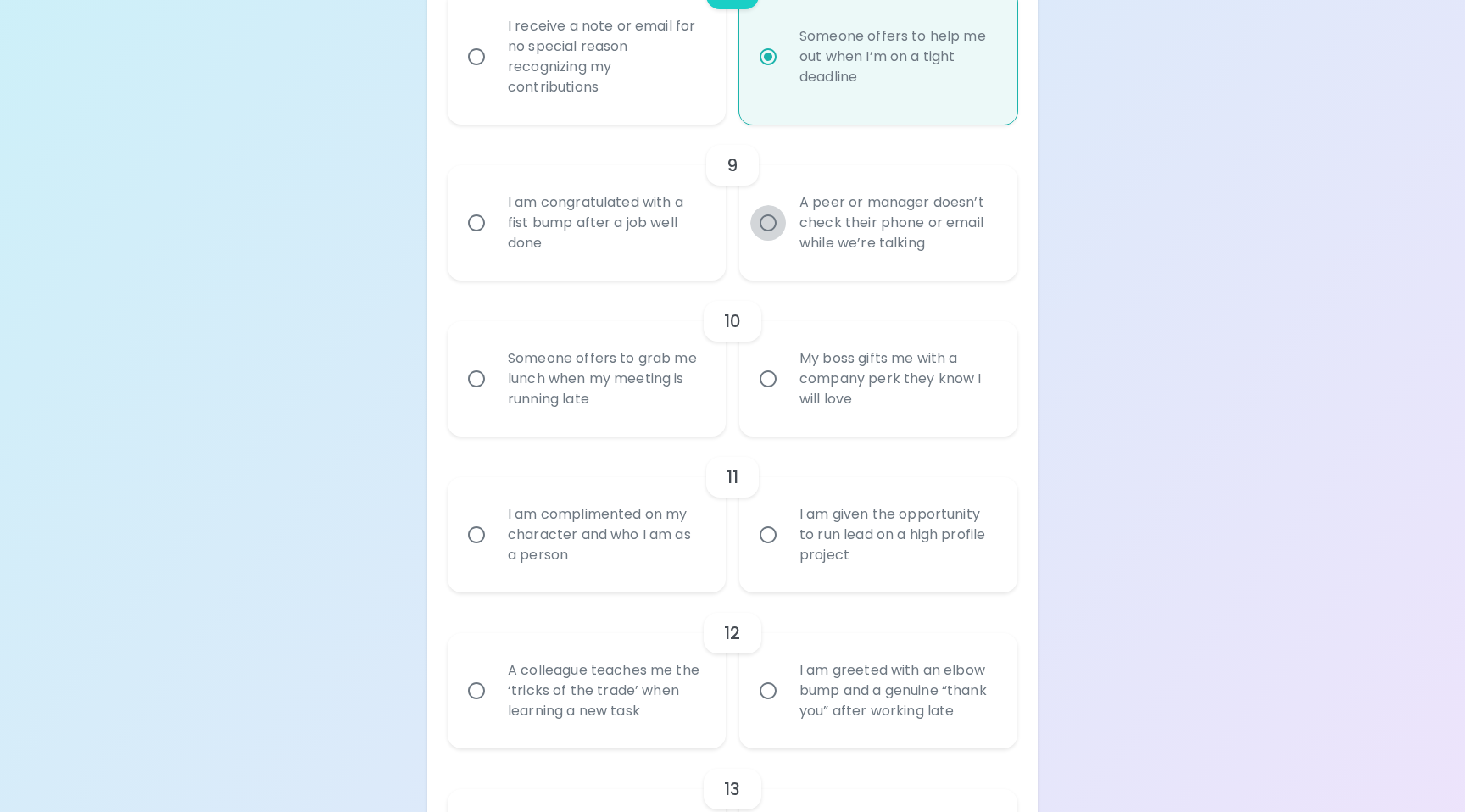
radio input "false"
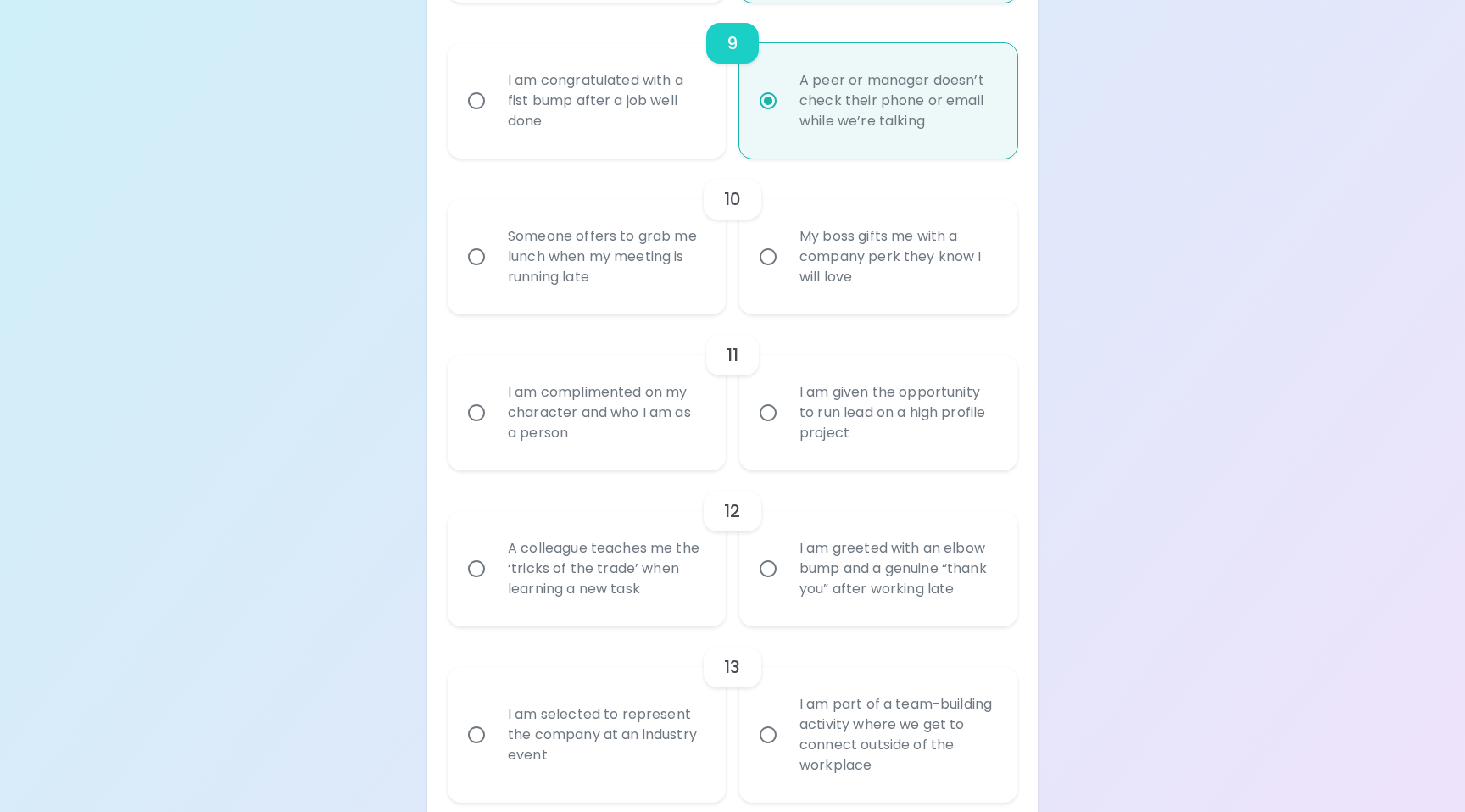
scroll to position [1705, 0]
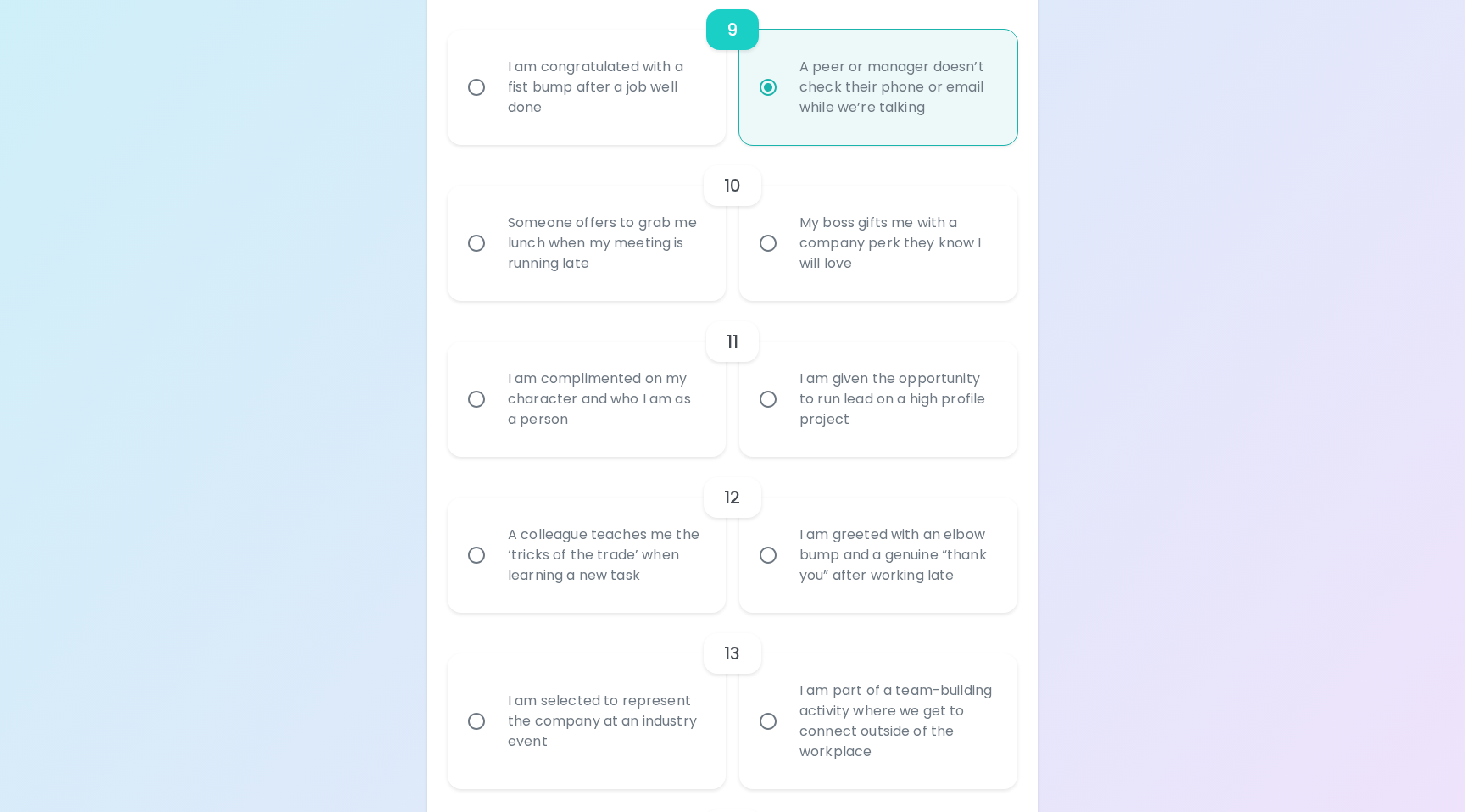
radio input "true"
click at [478, 261] on input "Someone offers to grab me lunch when my meeting is running late" at bounding box center [476, 243] width 36 height 36
radio input "false"
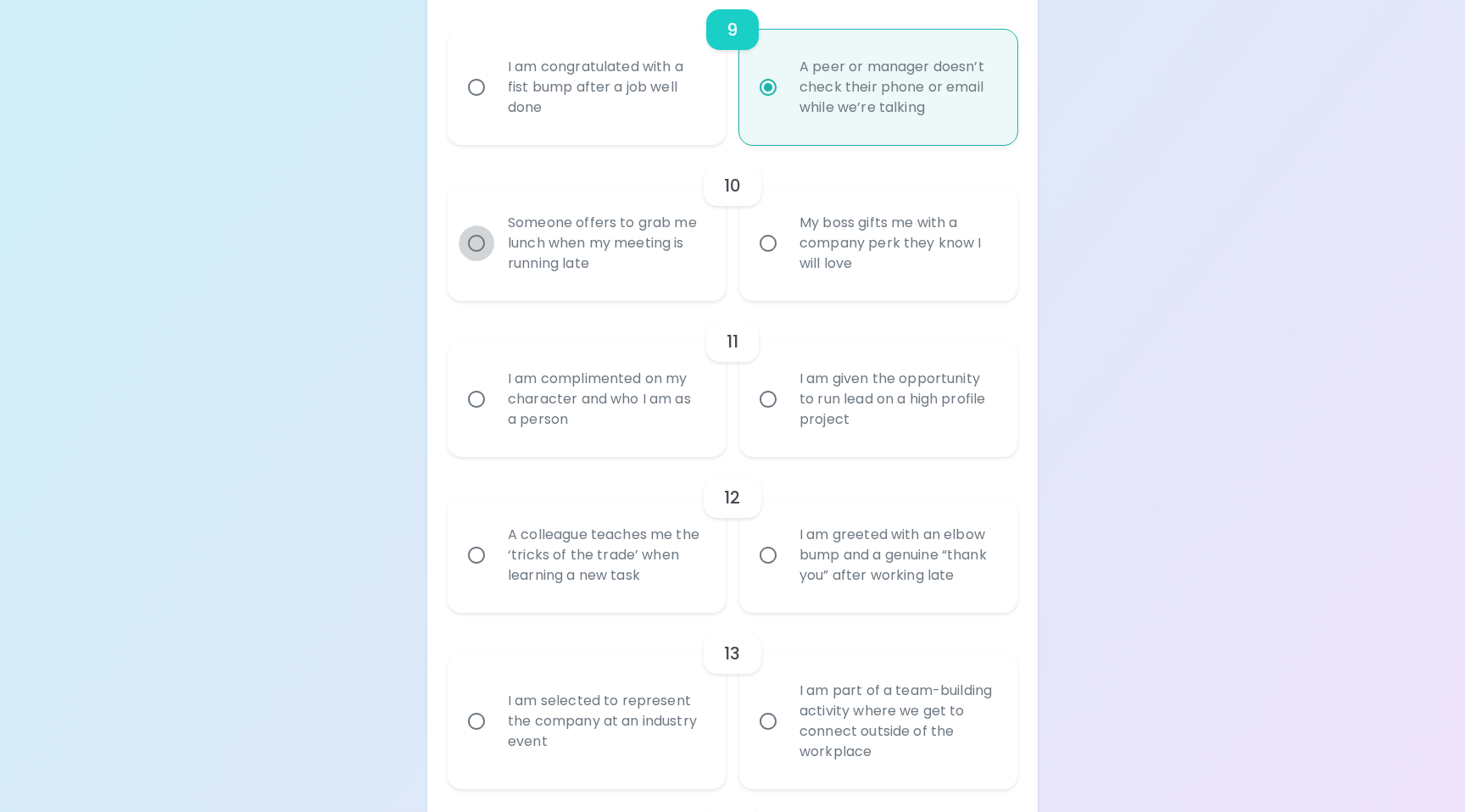
radio input "false"
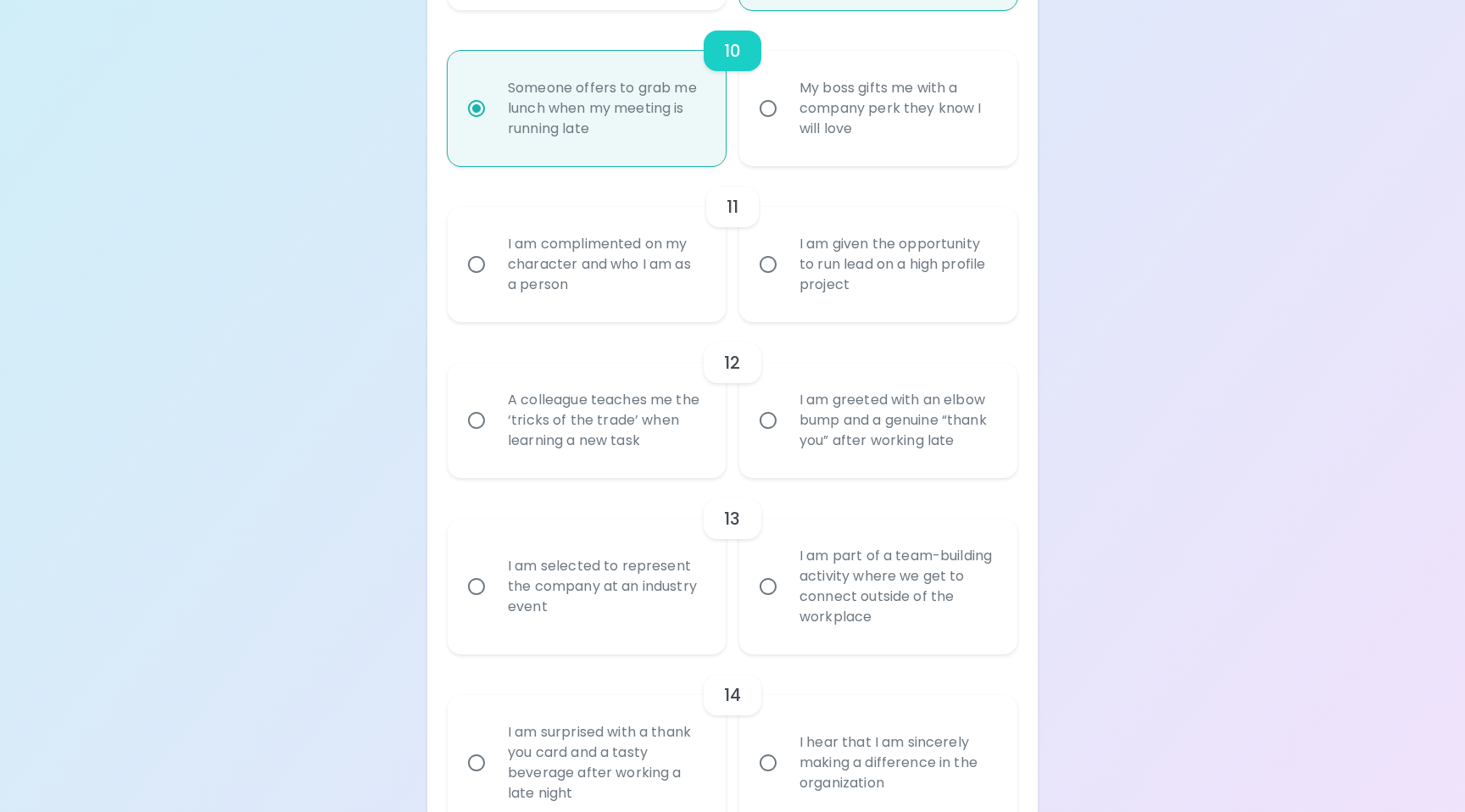
scroll to position [1841, 0]
radio input "true"
click at [477, 281] on input "I am complimented on my character and who I am as a person" at bounding box center [476, 263] width 36 height 36
radio input "false"
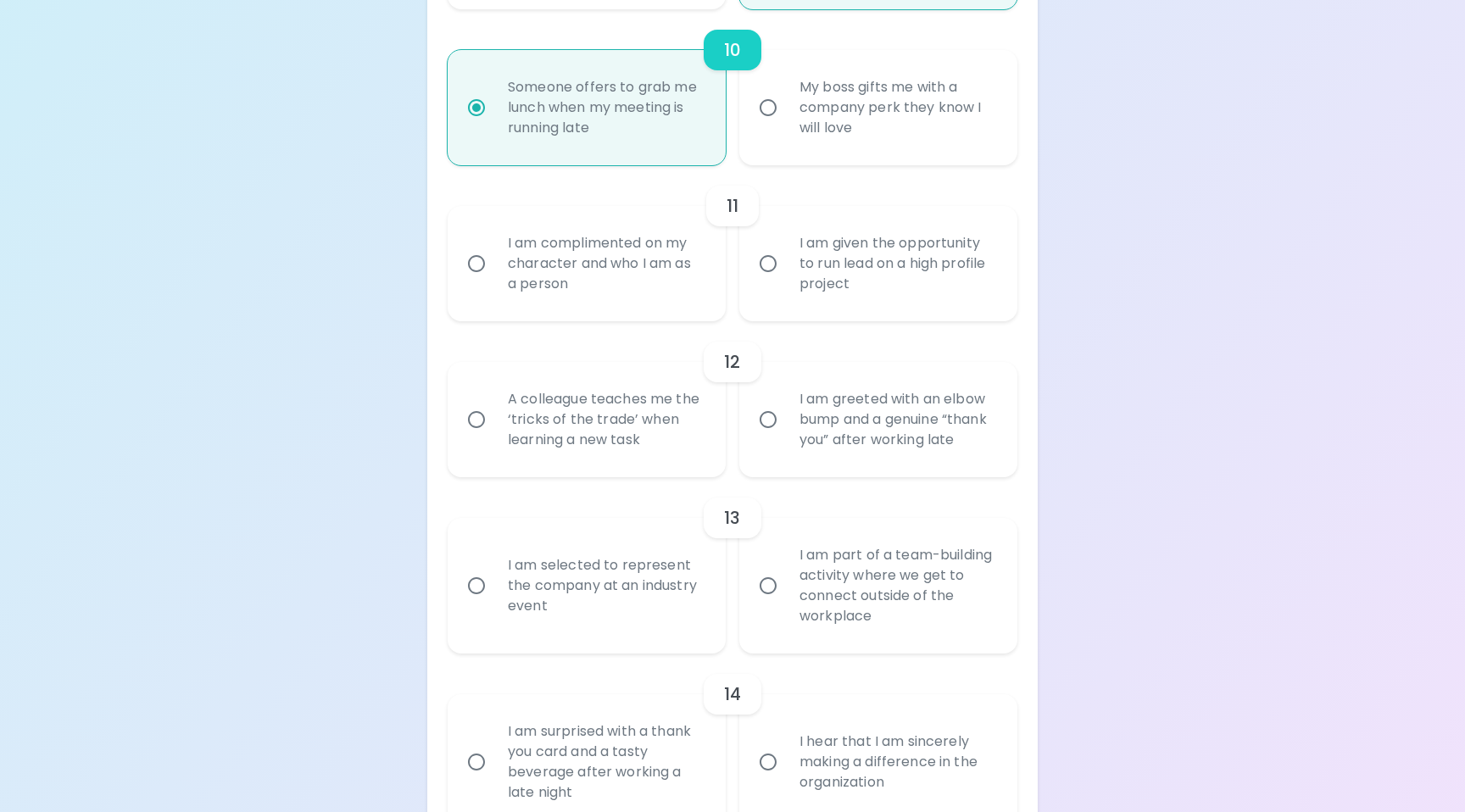
radio input "false"
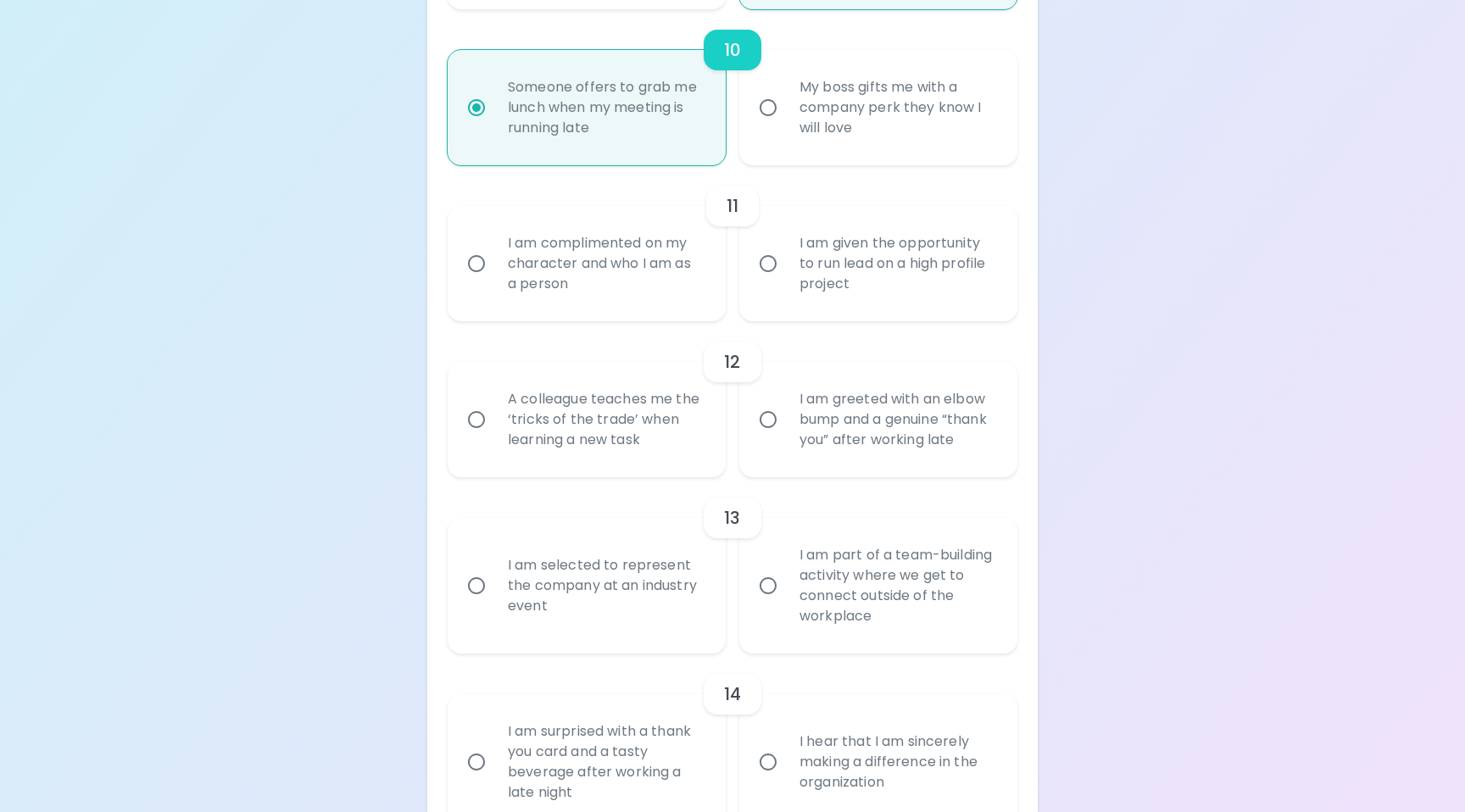
radio input "false"
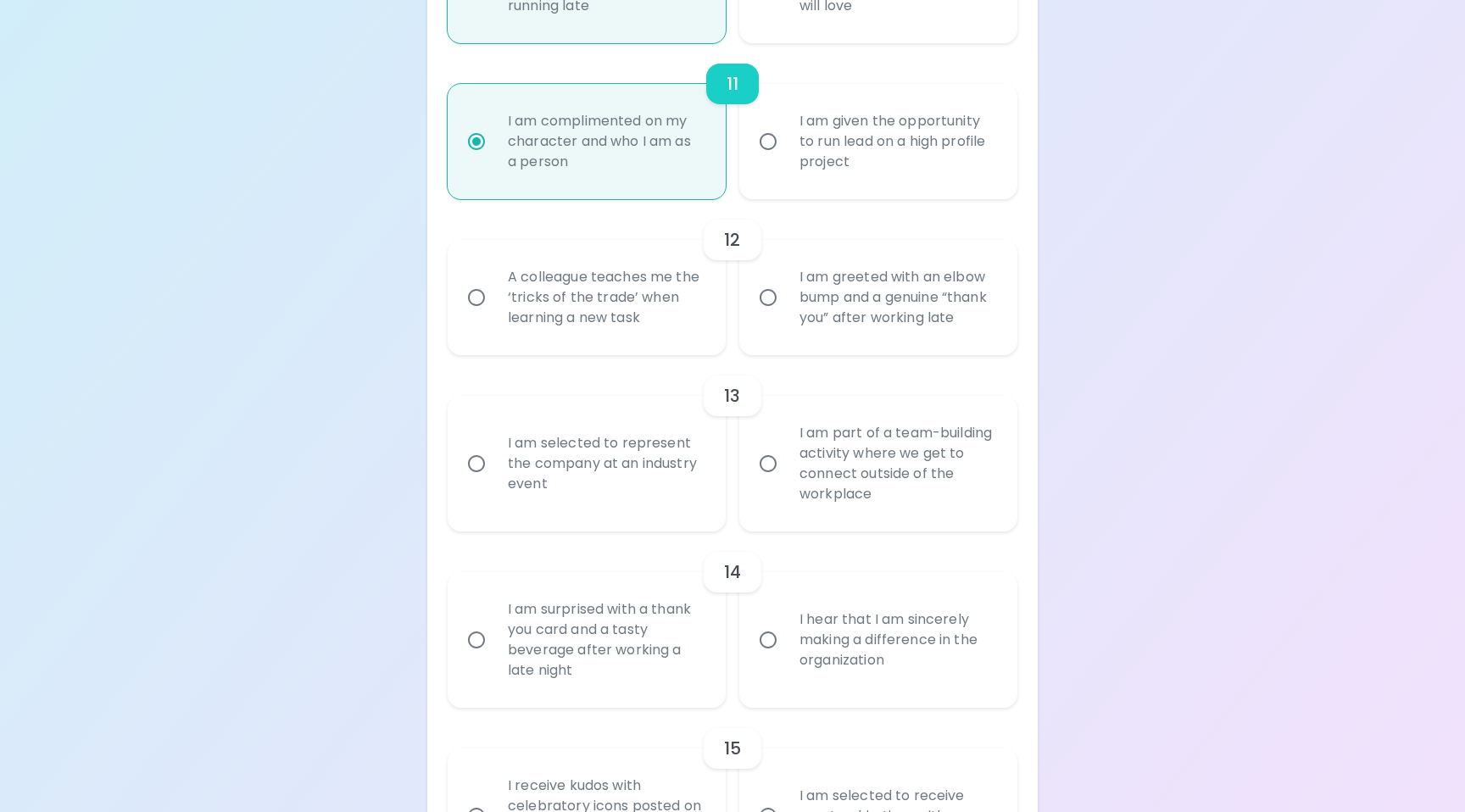
scroll to position [1977, 0]
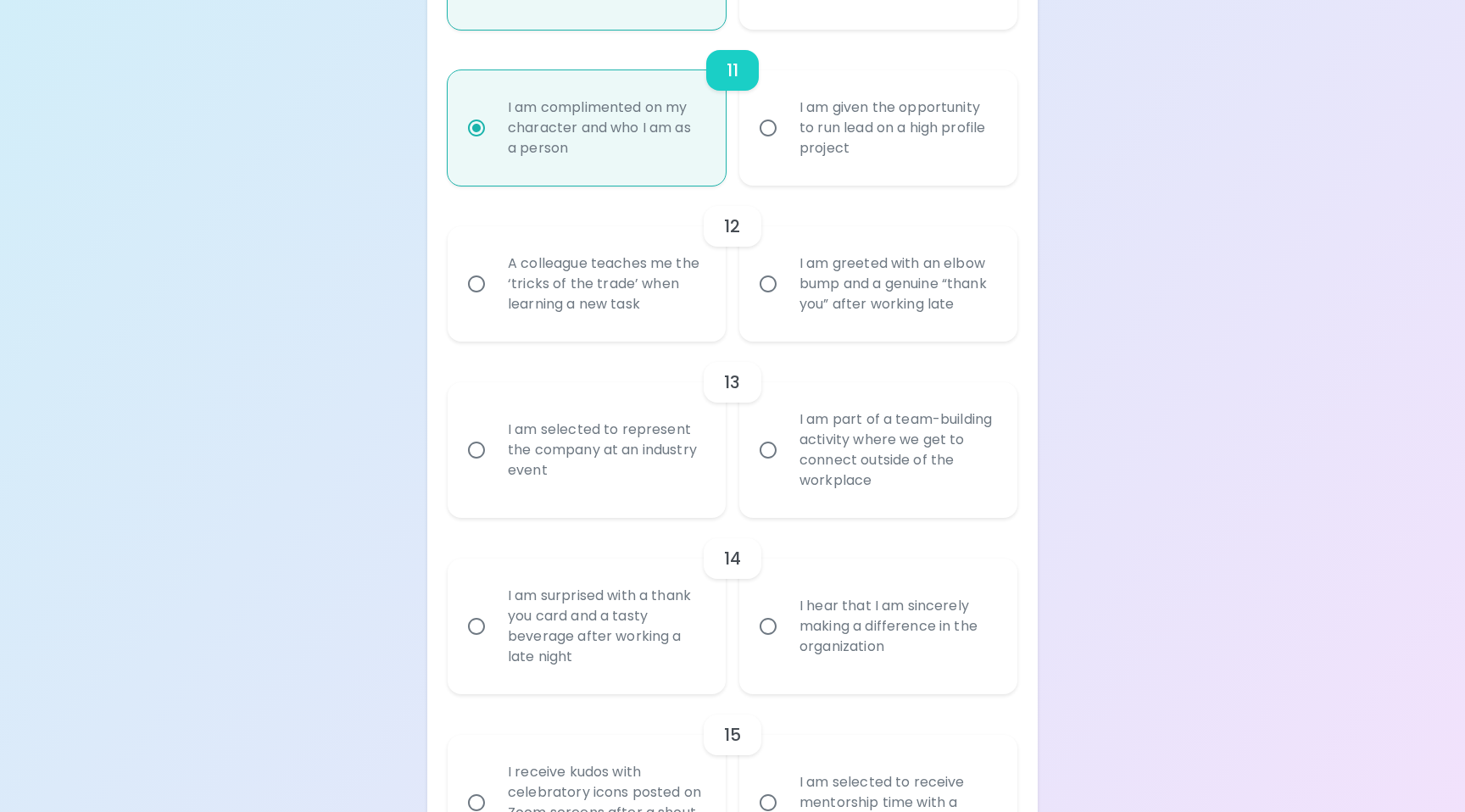
radio input "true"
click at [481, 299] on input "A colleague teaches me the ‘tricks of the trade’ when learning a new task" at bounding box center [476, 283] width 36 height 36
radio input "false"
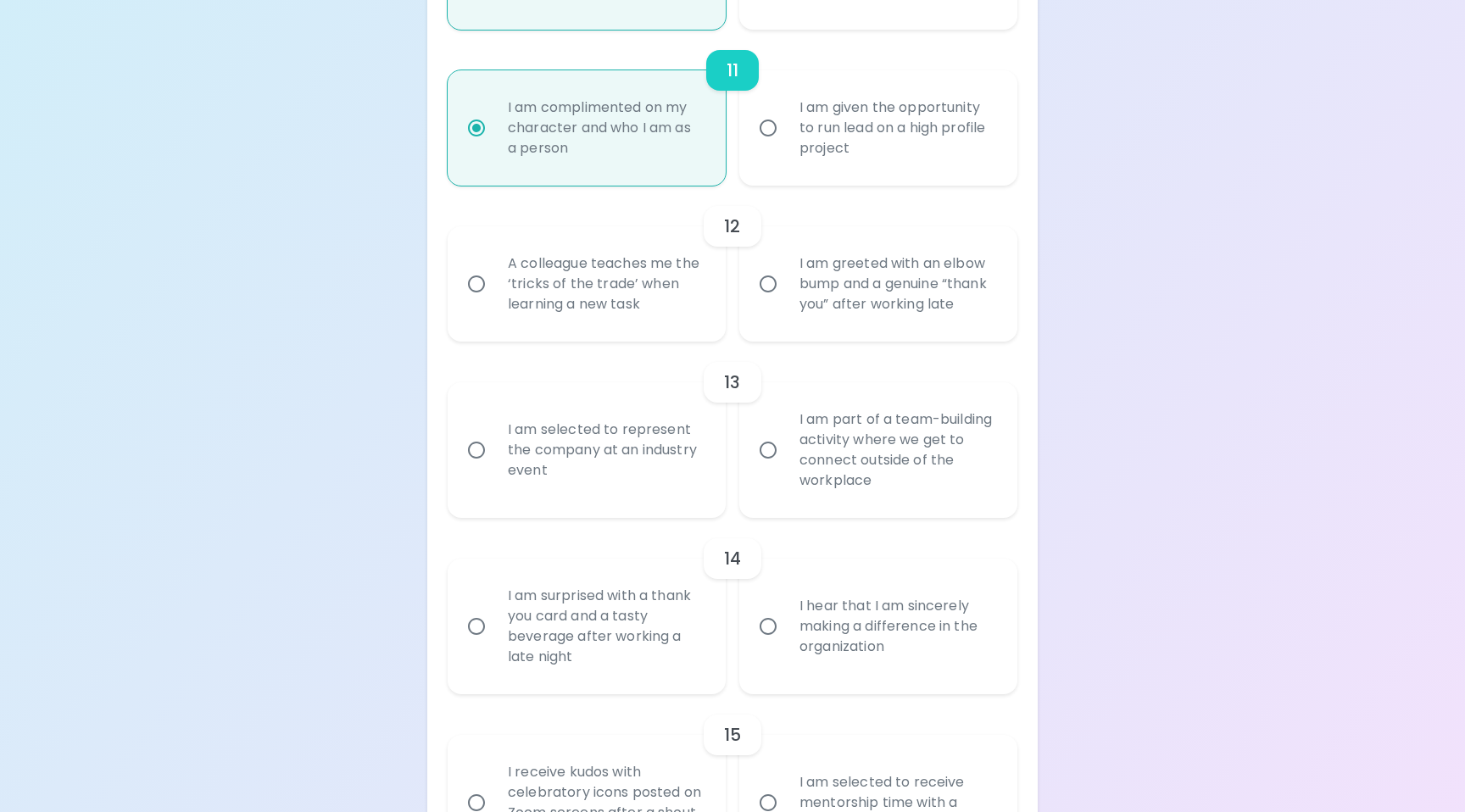
radio input "false"
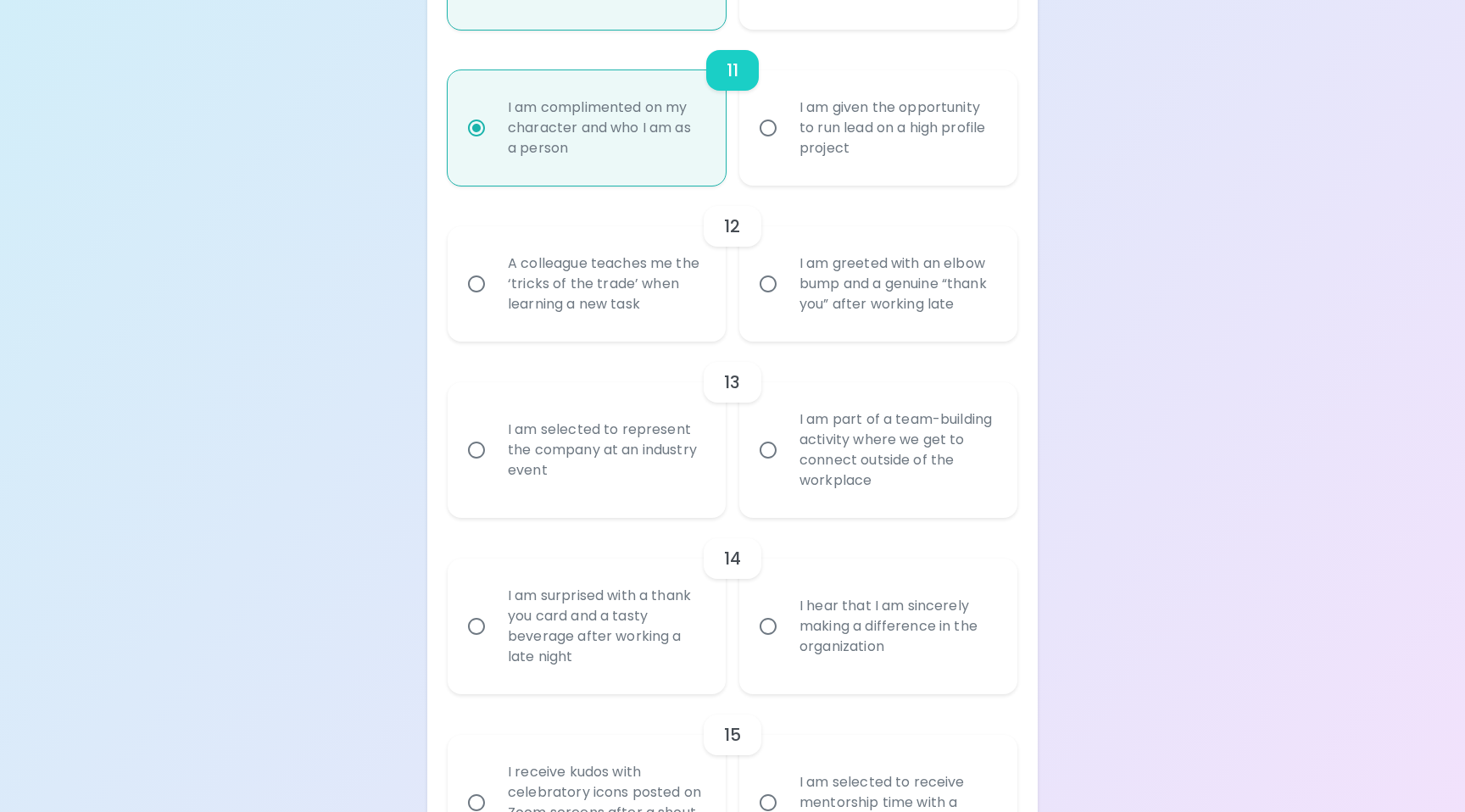
radio input "false"
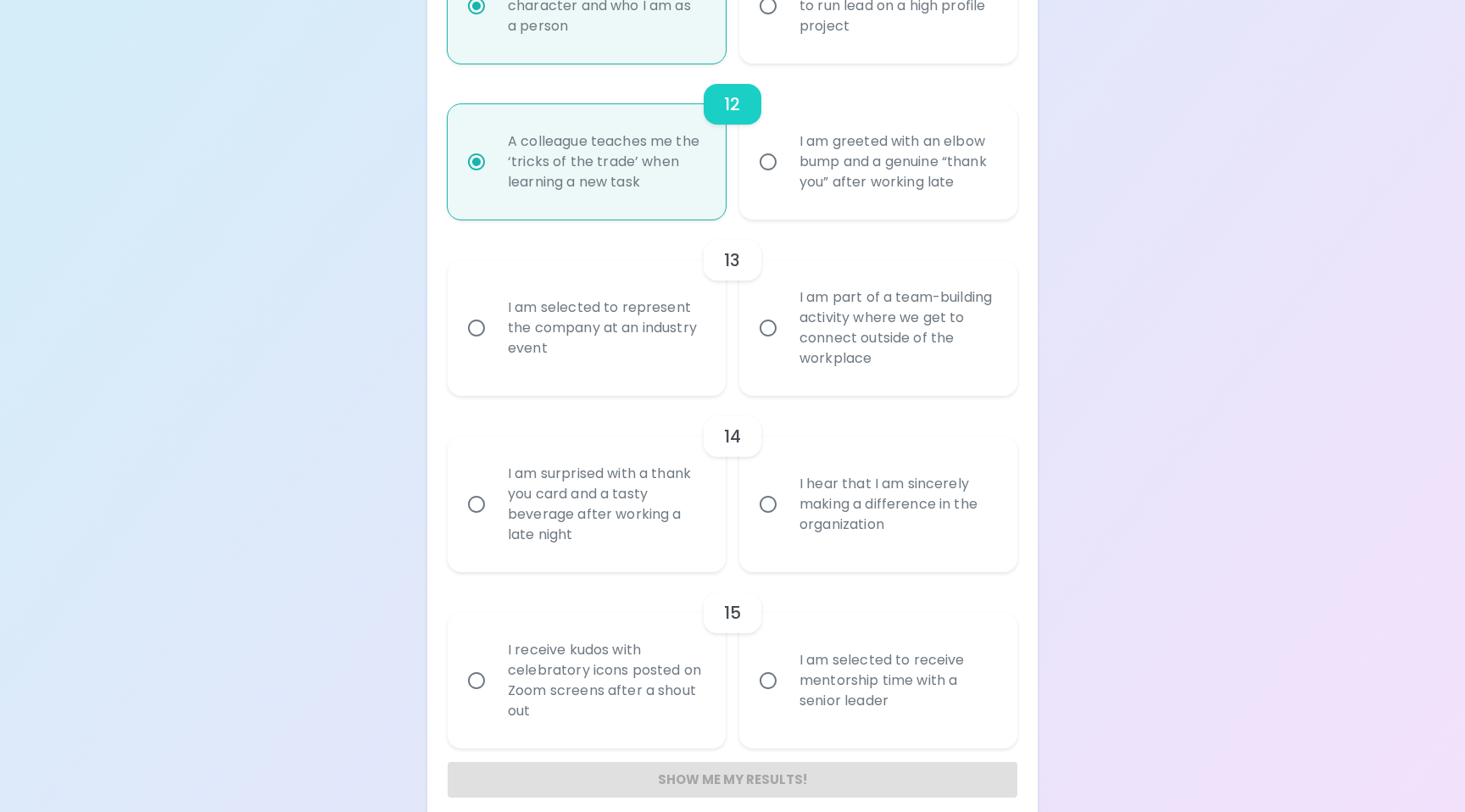
scroll to position [2113, 0]
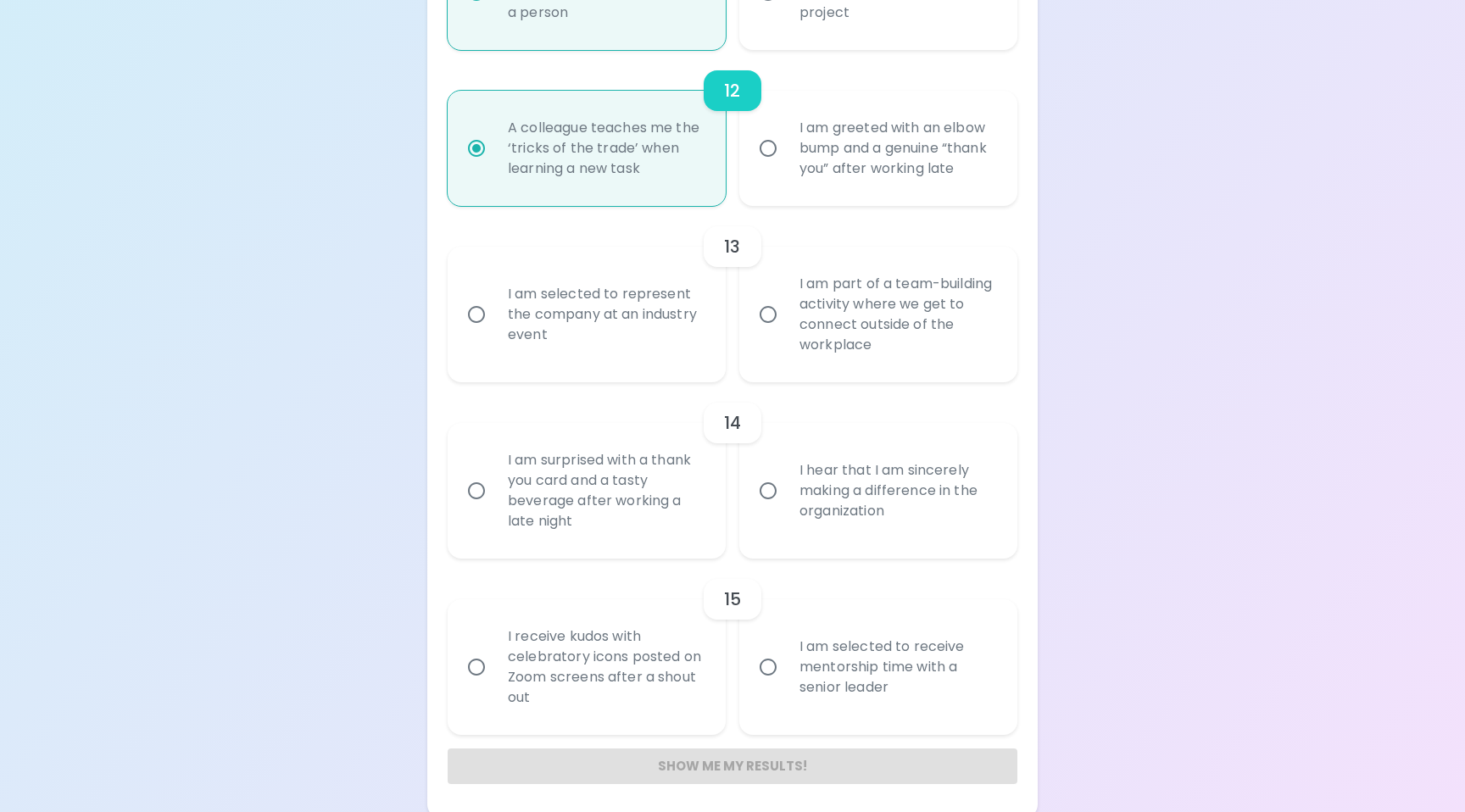
radio input "true"
click at [479, 332] on input "I am selected to represent the company at an industry event" at bounding box center [476, 314] width 36 height 36
radio input "false"
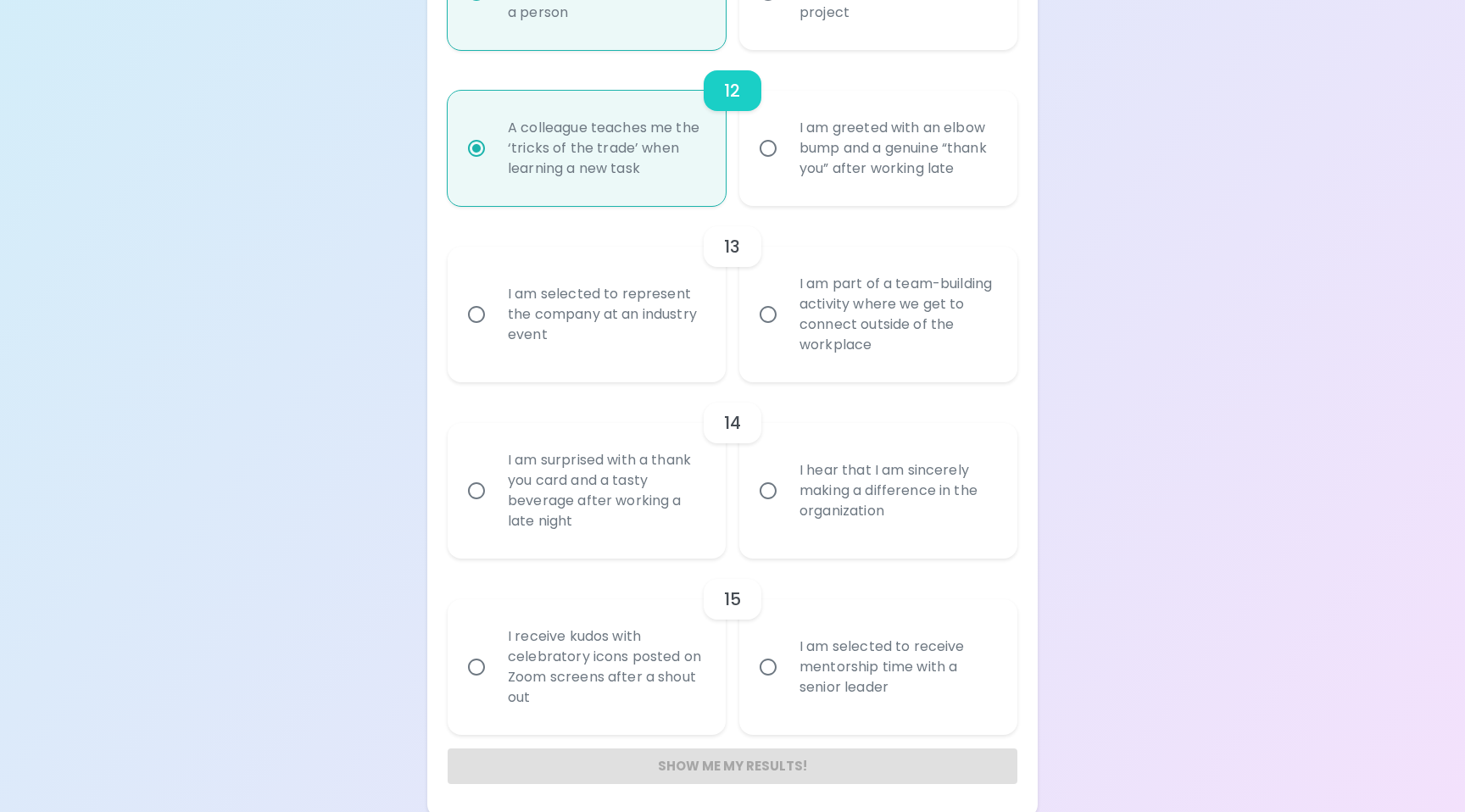
radio input "false"
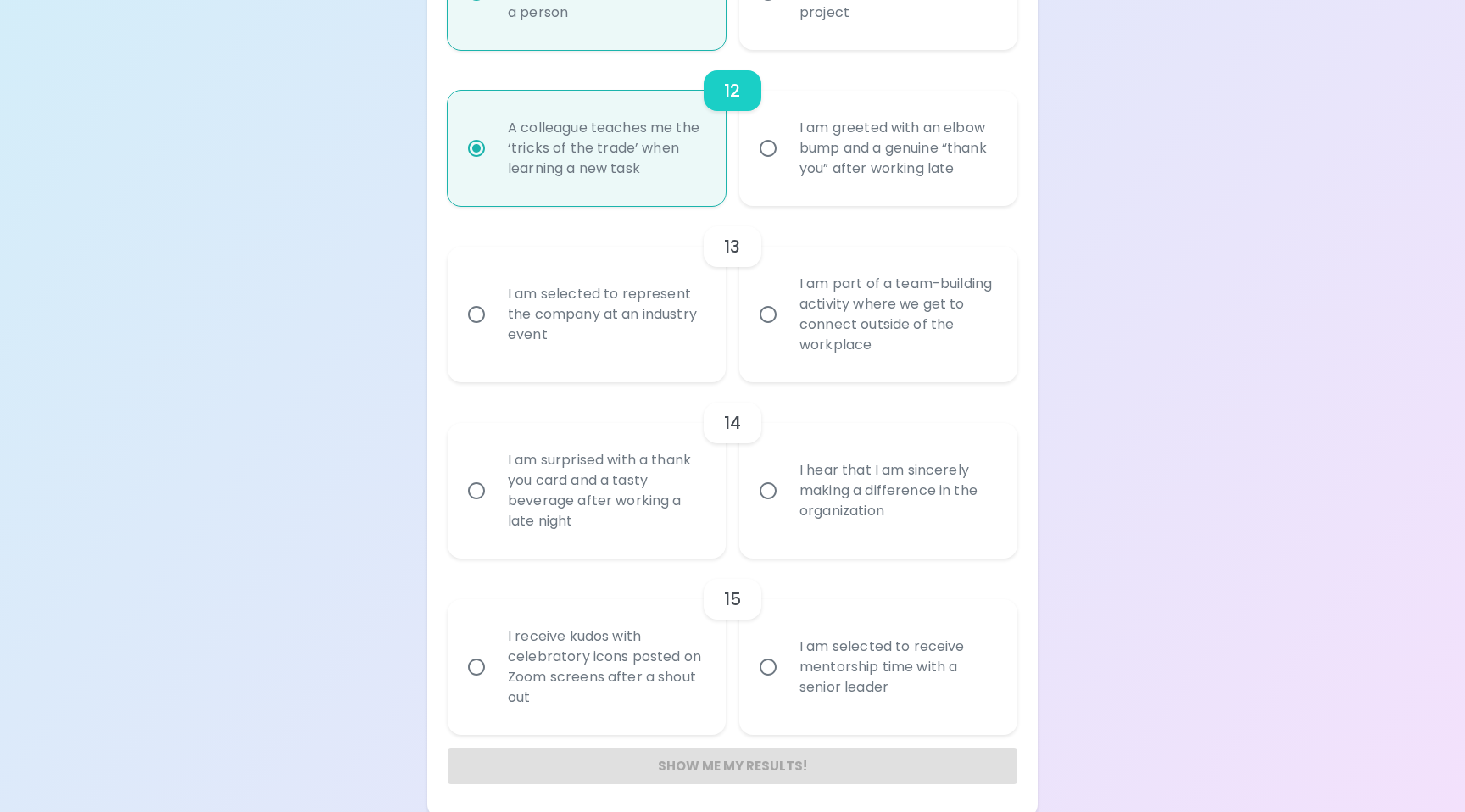
radio input "false"
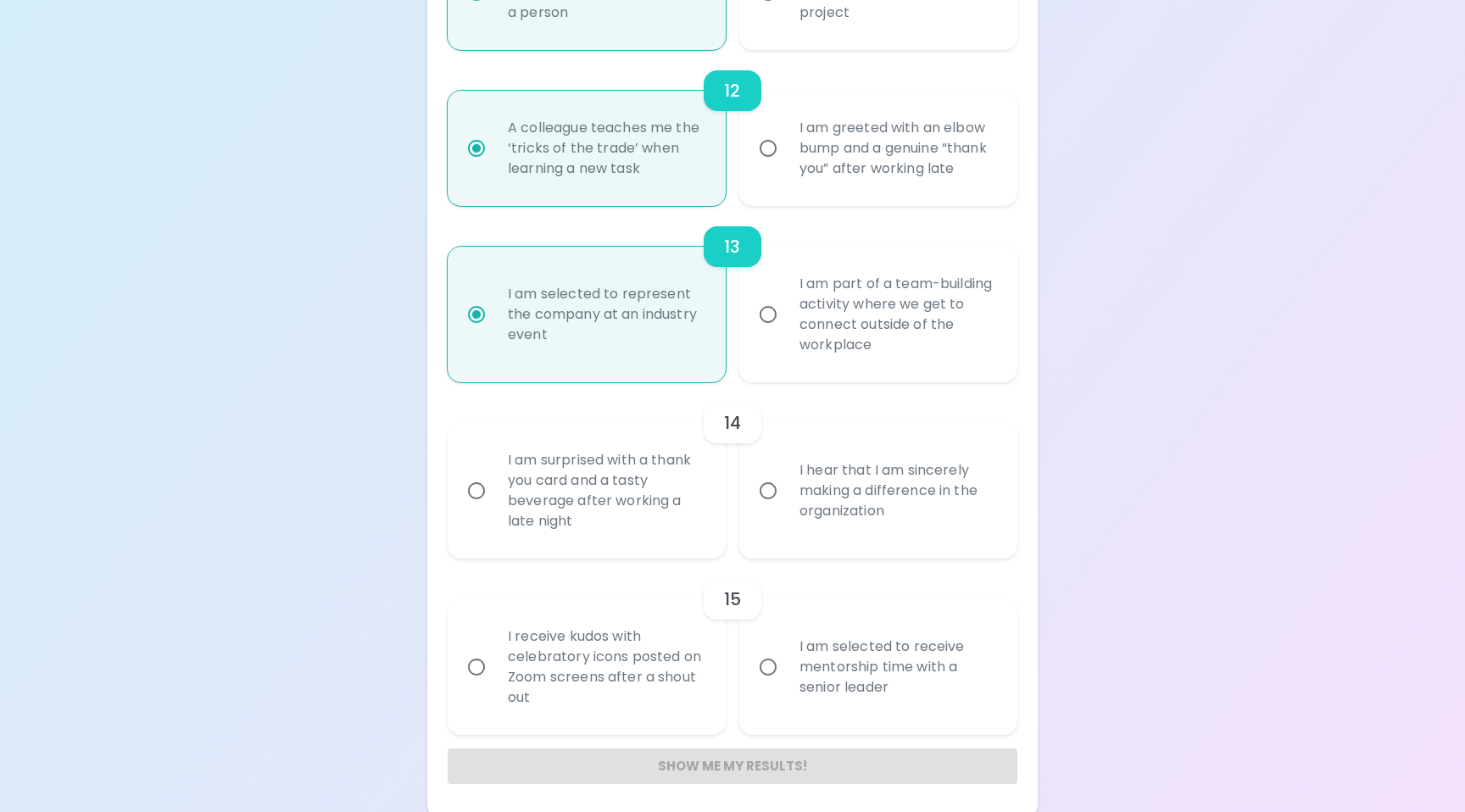
scroll to position [2139, 0]
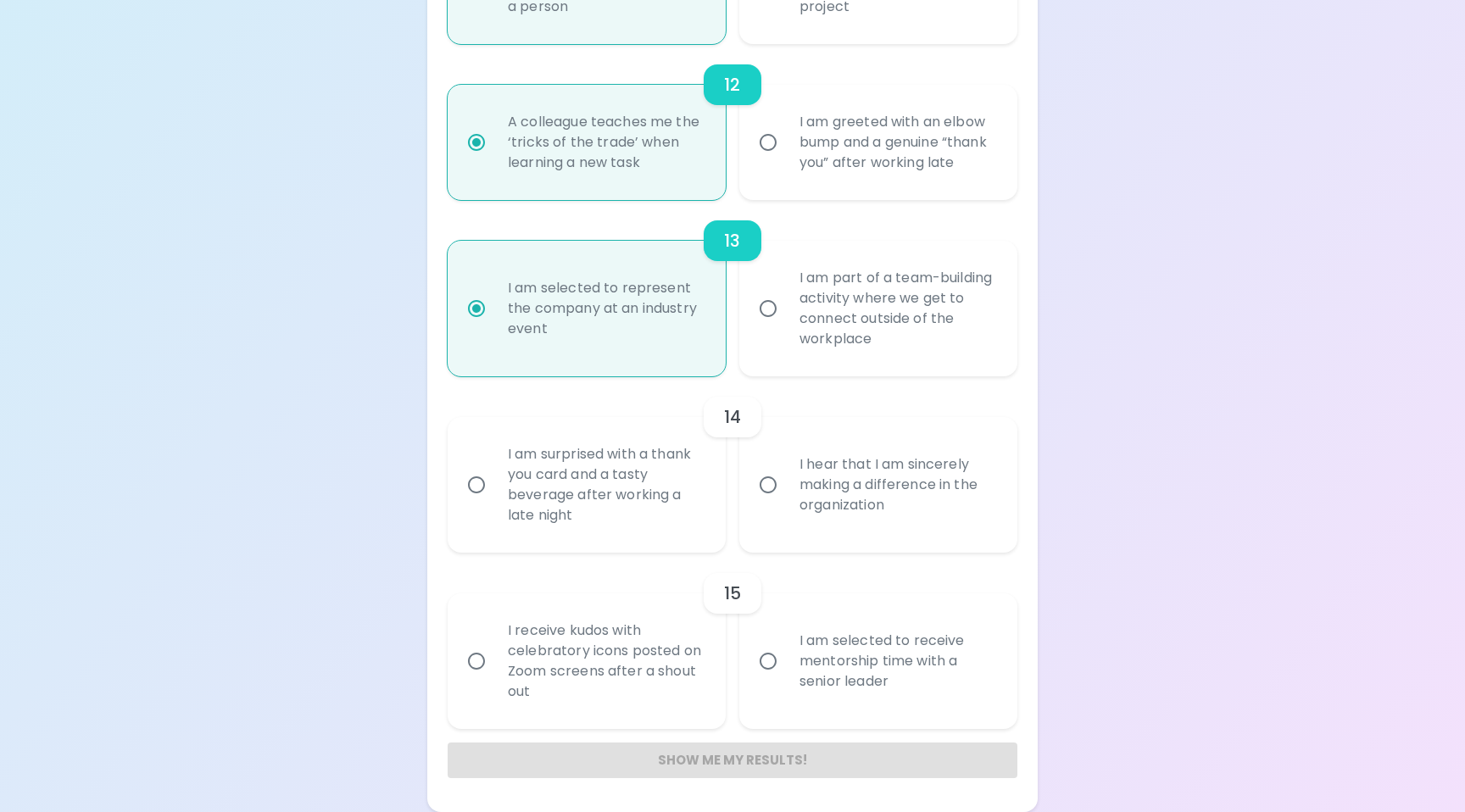
radio input "true"
click at [770, 483] on input "I hear that I am sincerely making a difference in the organization" at bounding box center [767, 484] width 36 height 36
radio input "false"
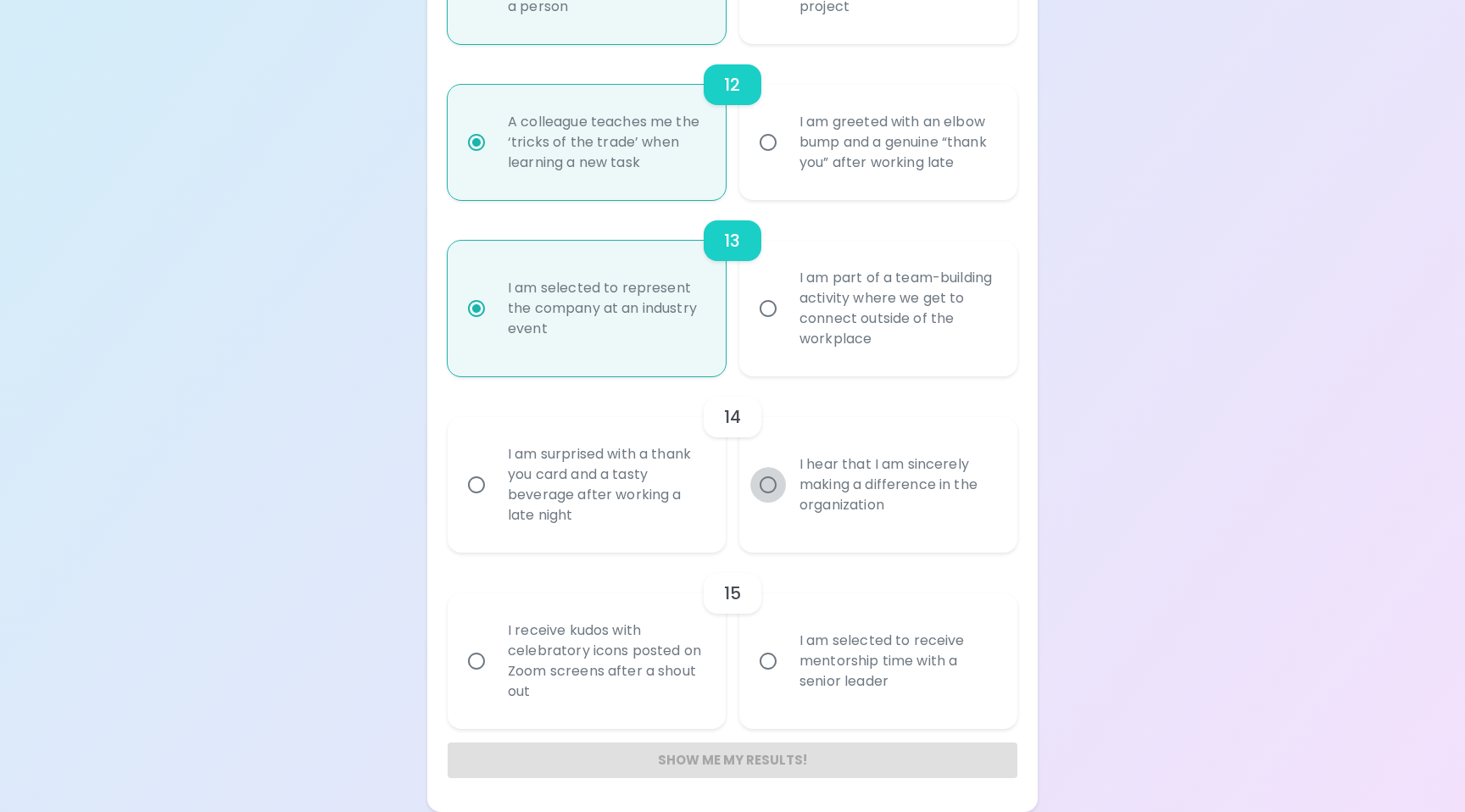
radio input "false"
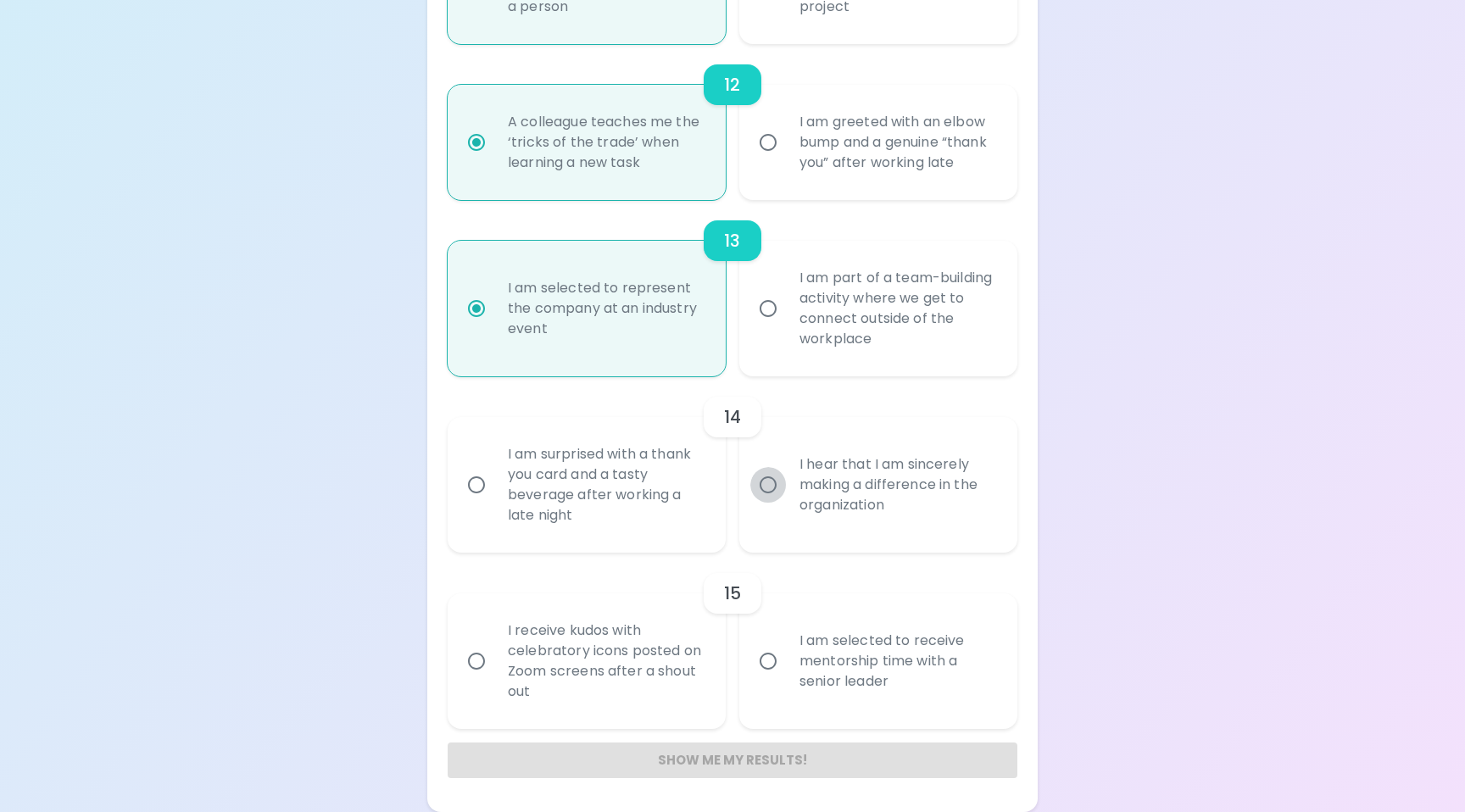
radio input "false"
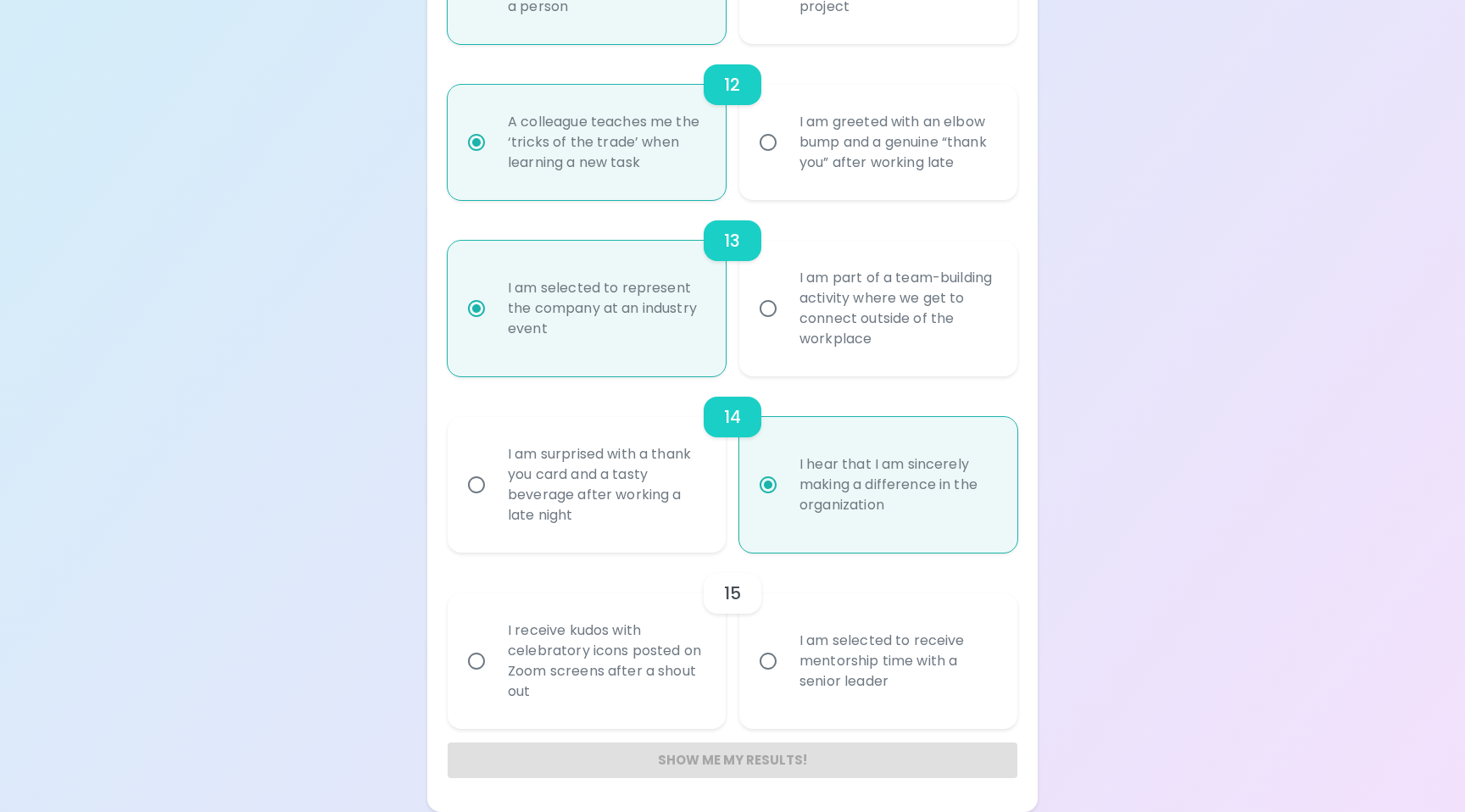
radio input "true"
click at [772, 662] on input "I am selected to receive mentorship time with a senior leader" at bounding box center [767, 660] width 36 height 36
radio input "false"
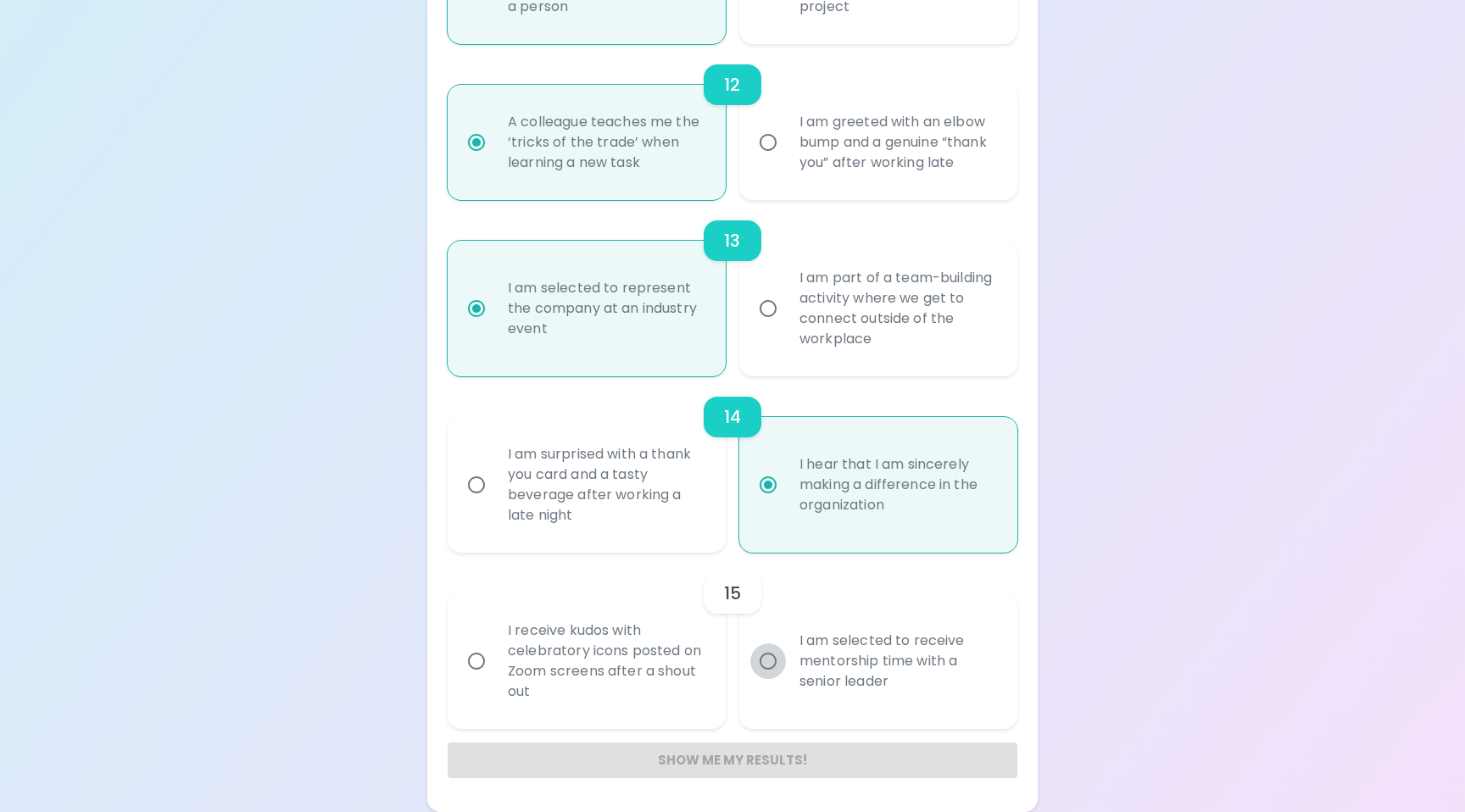
radio input "false"
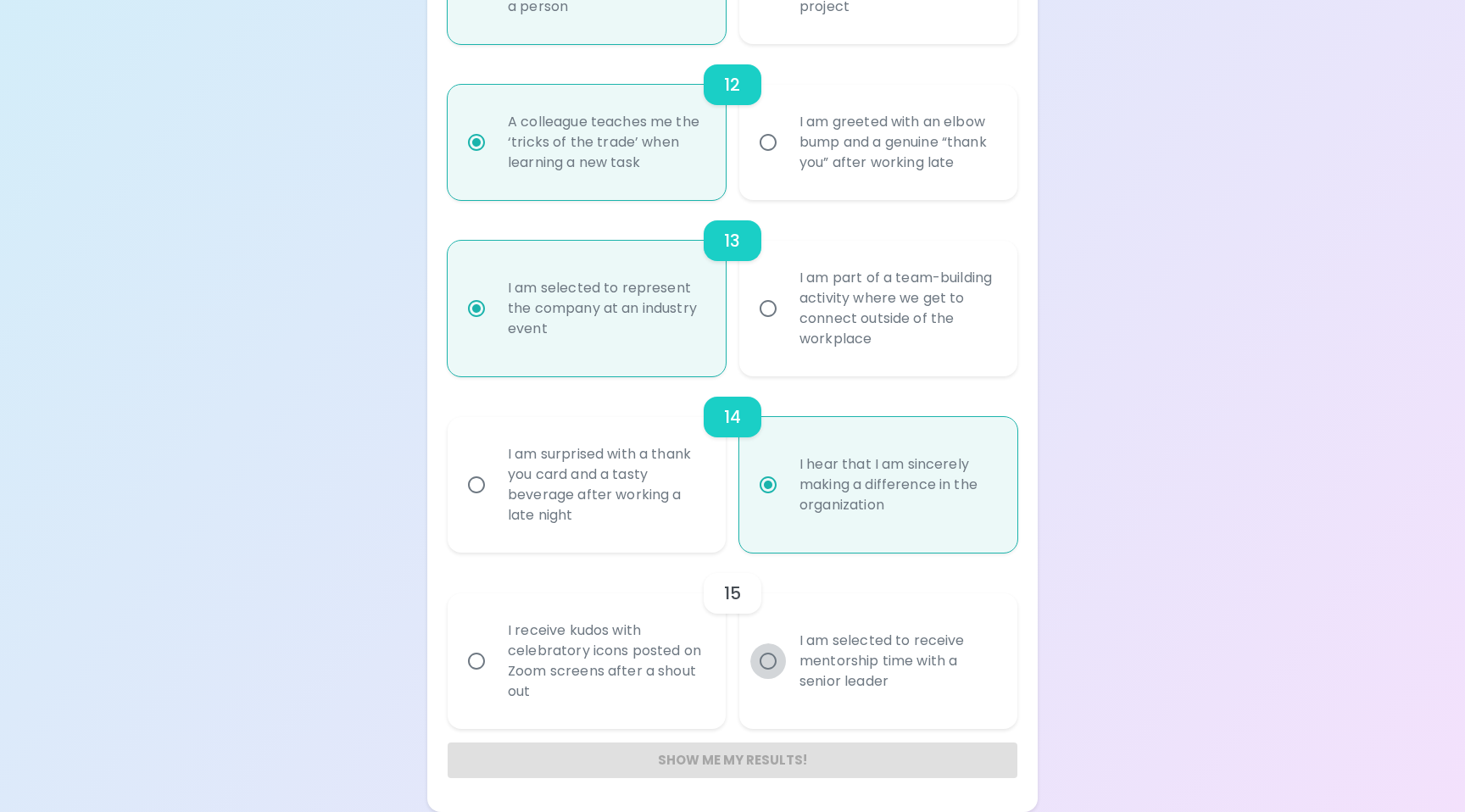
radio input "false"
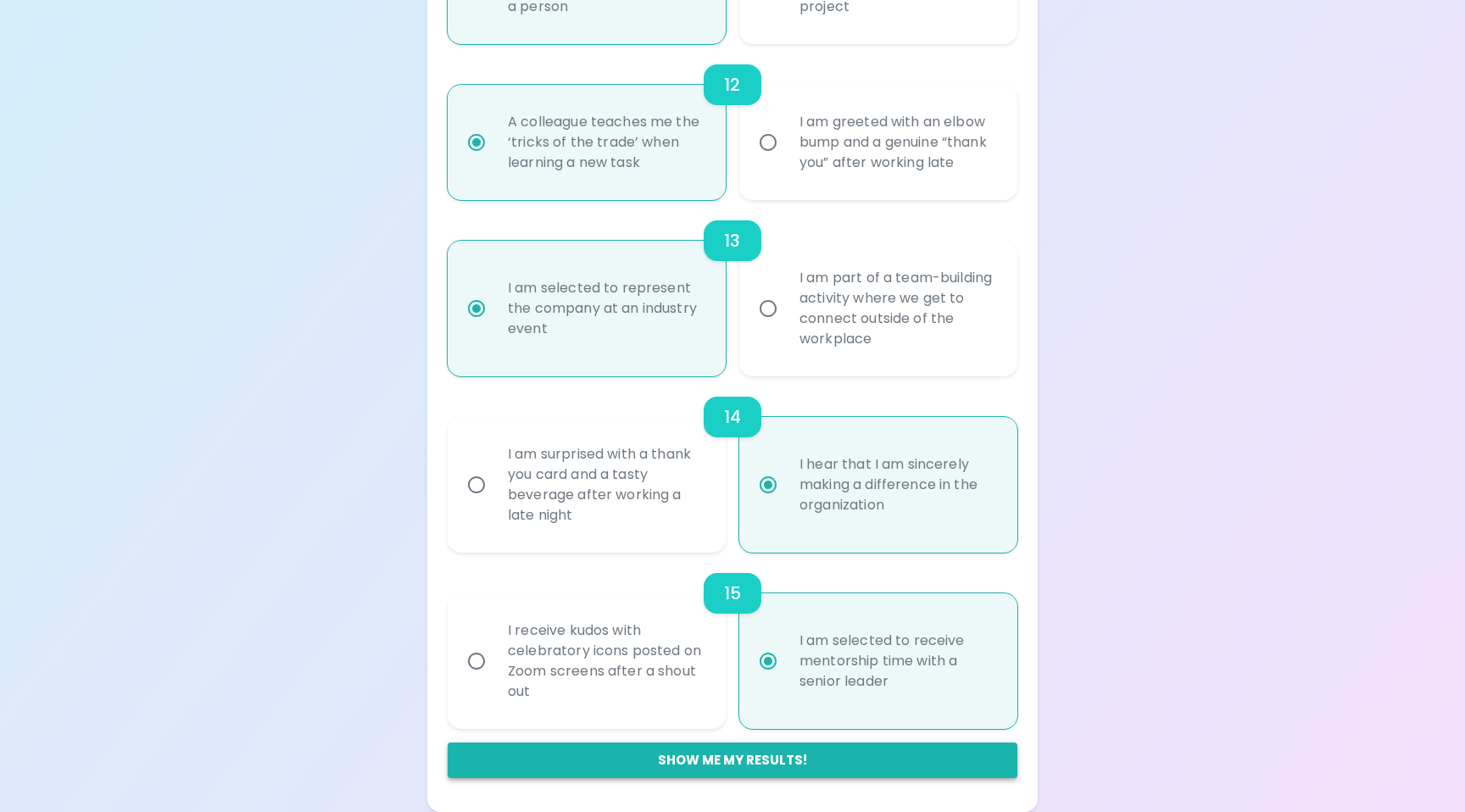
radio input "true"
click at [753, 762] on button "Show me my results!" at bounding box center [732, 760] width 570 height 36
radio input "false"
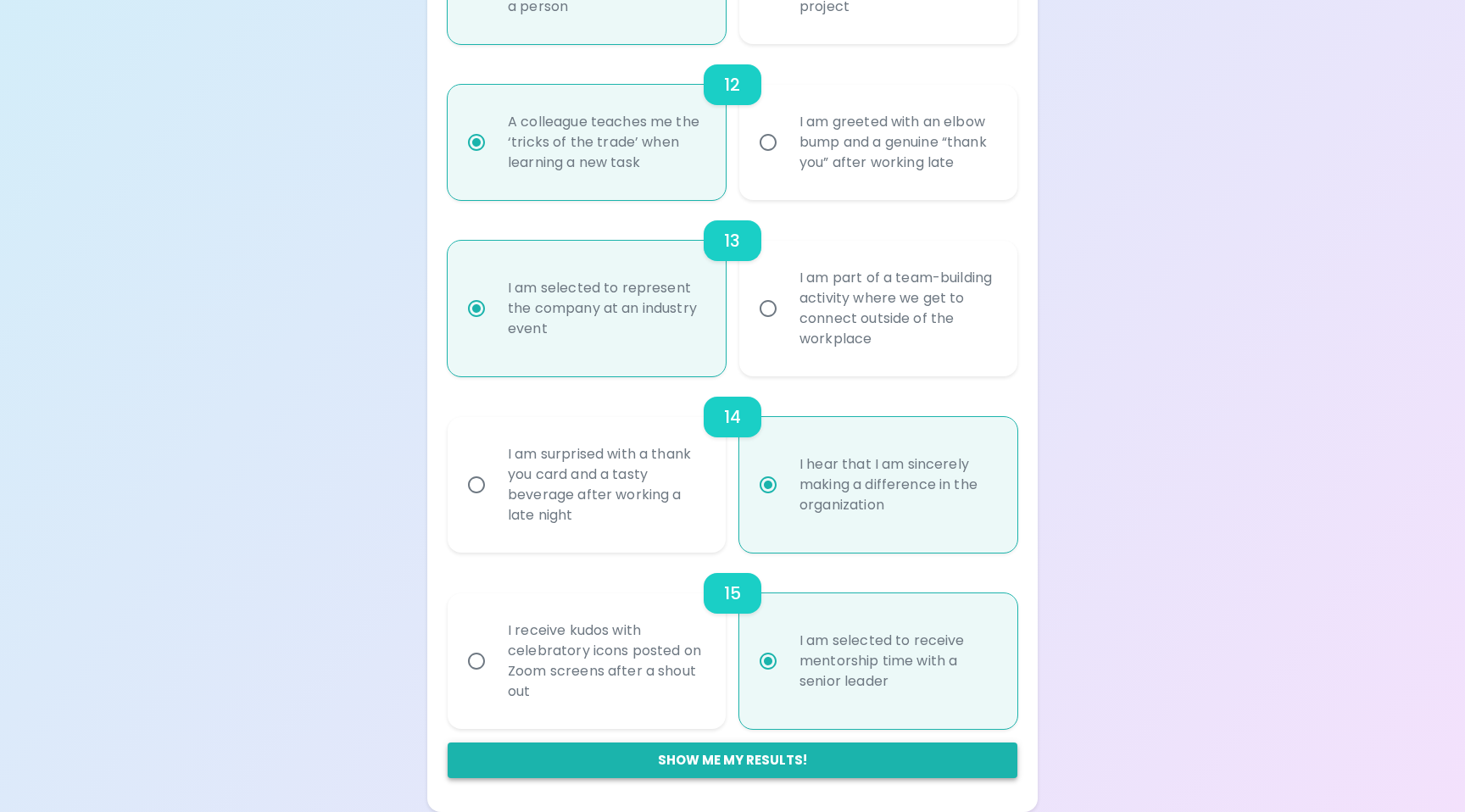
radio input "false"
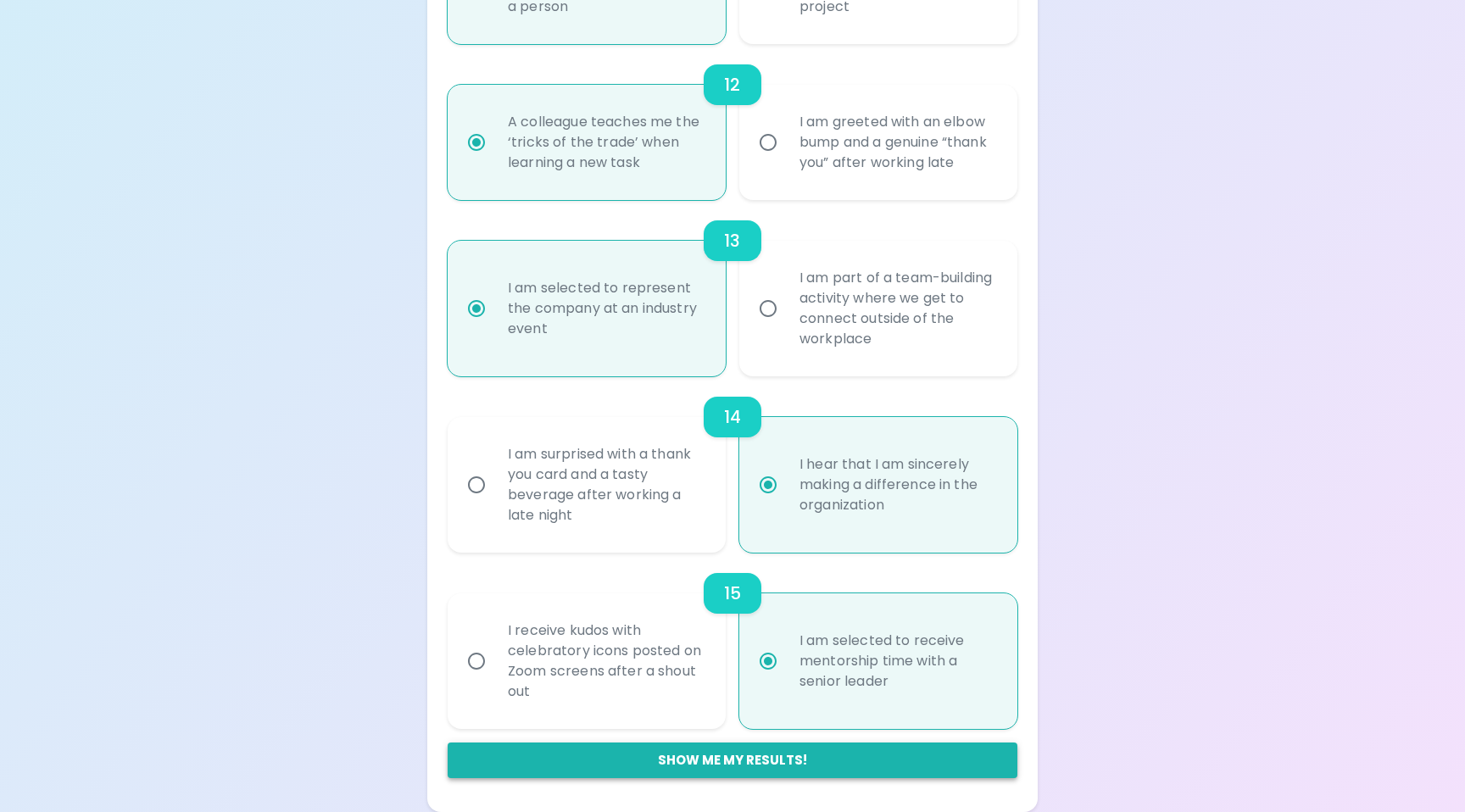
radio input "false"
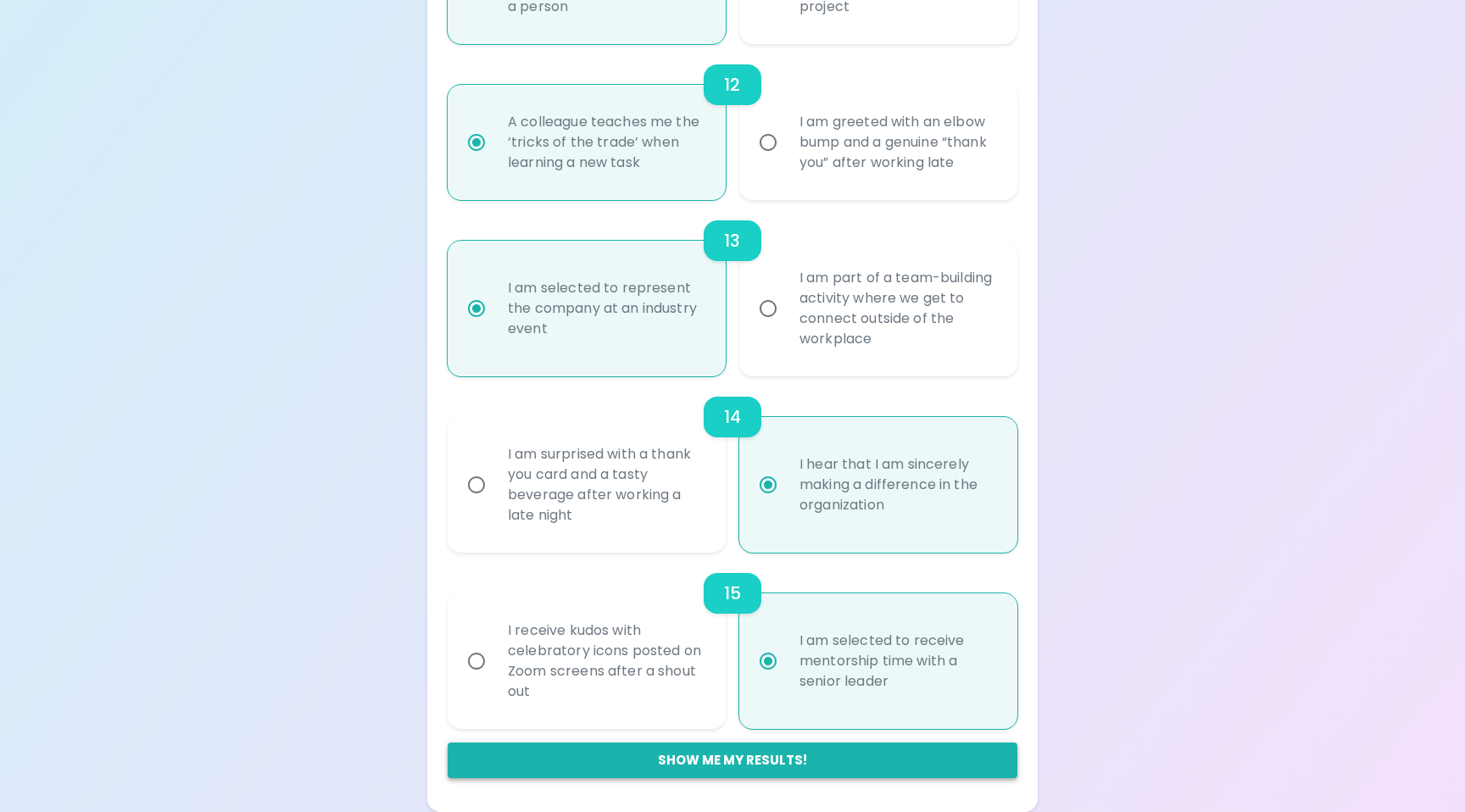
radio input "false"
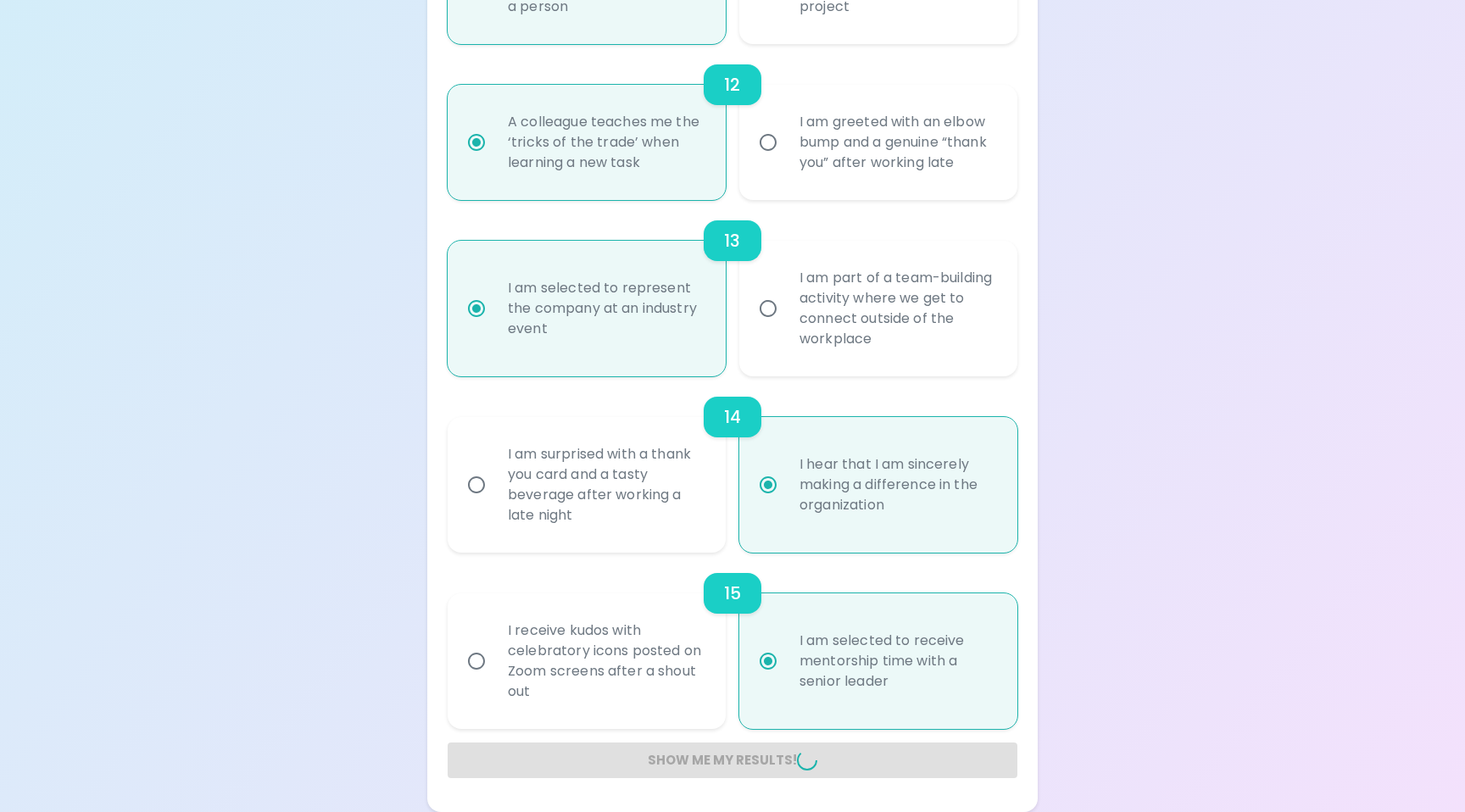
radio input "false"
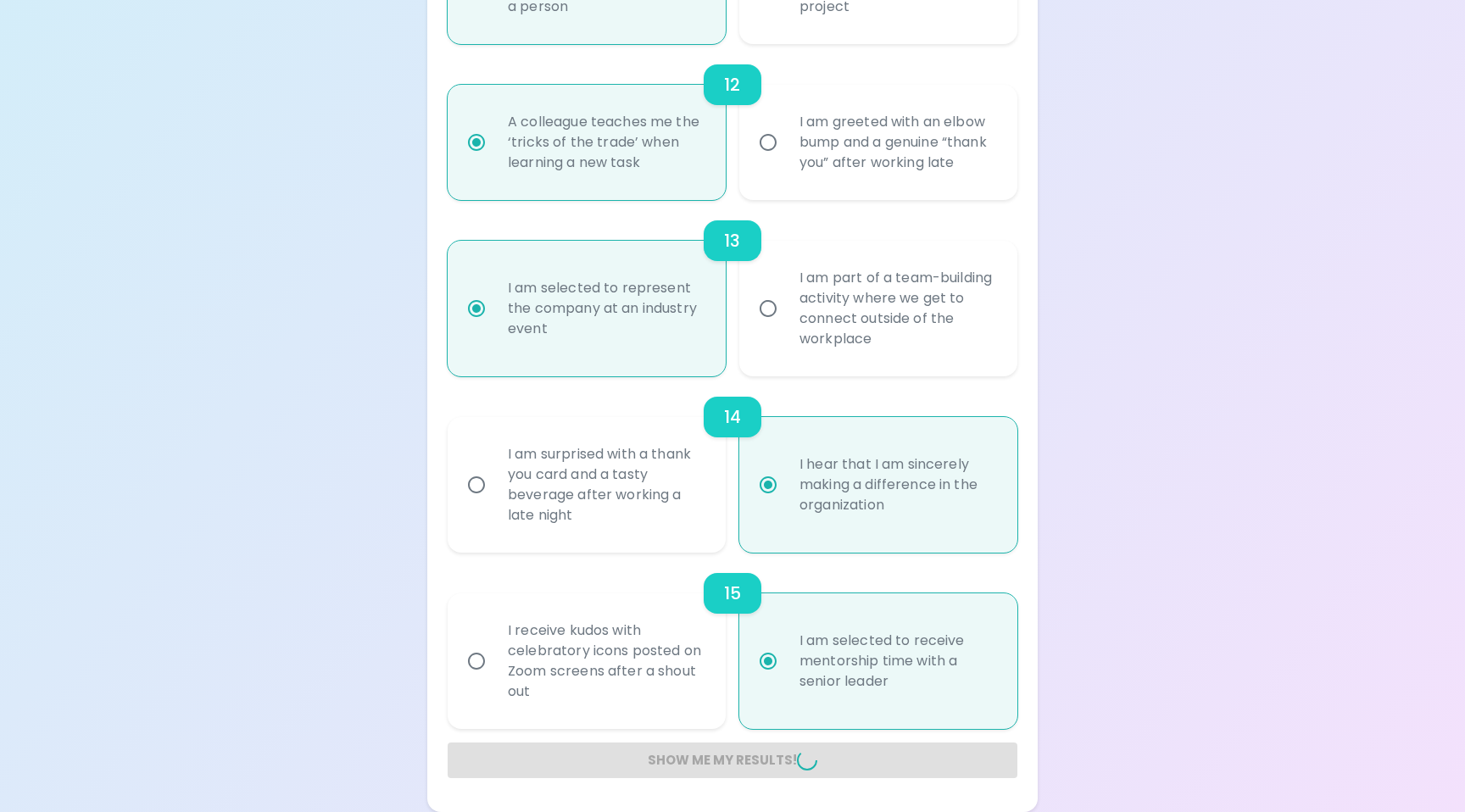
radio input "false"
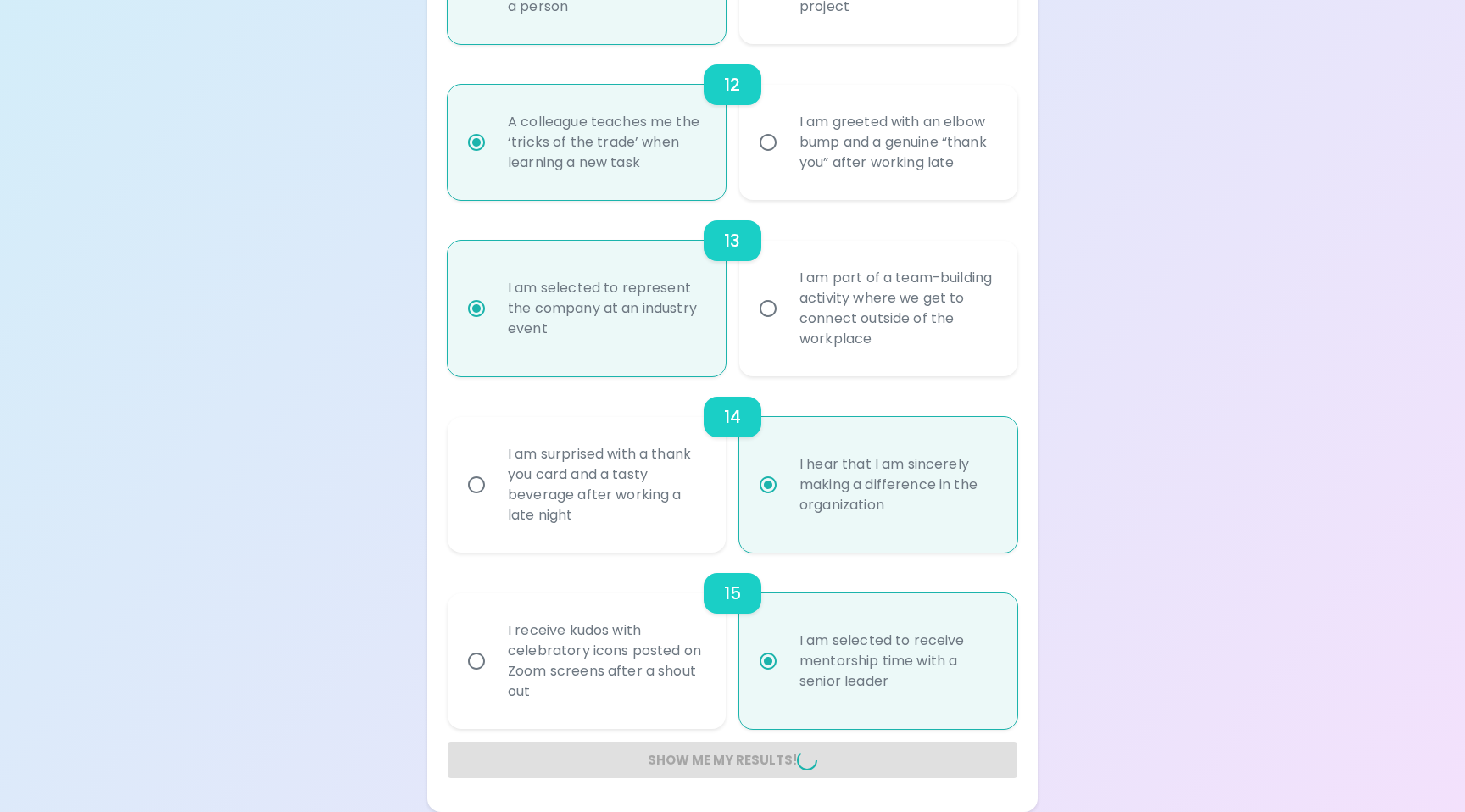
radio input "false"
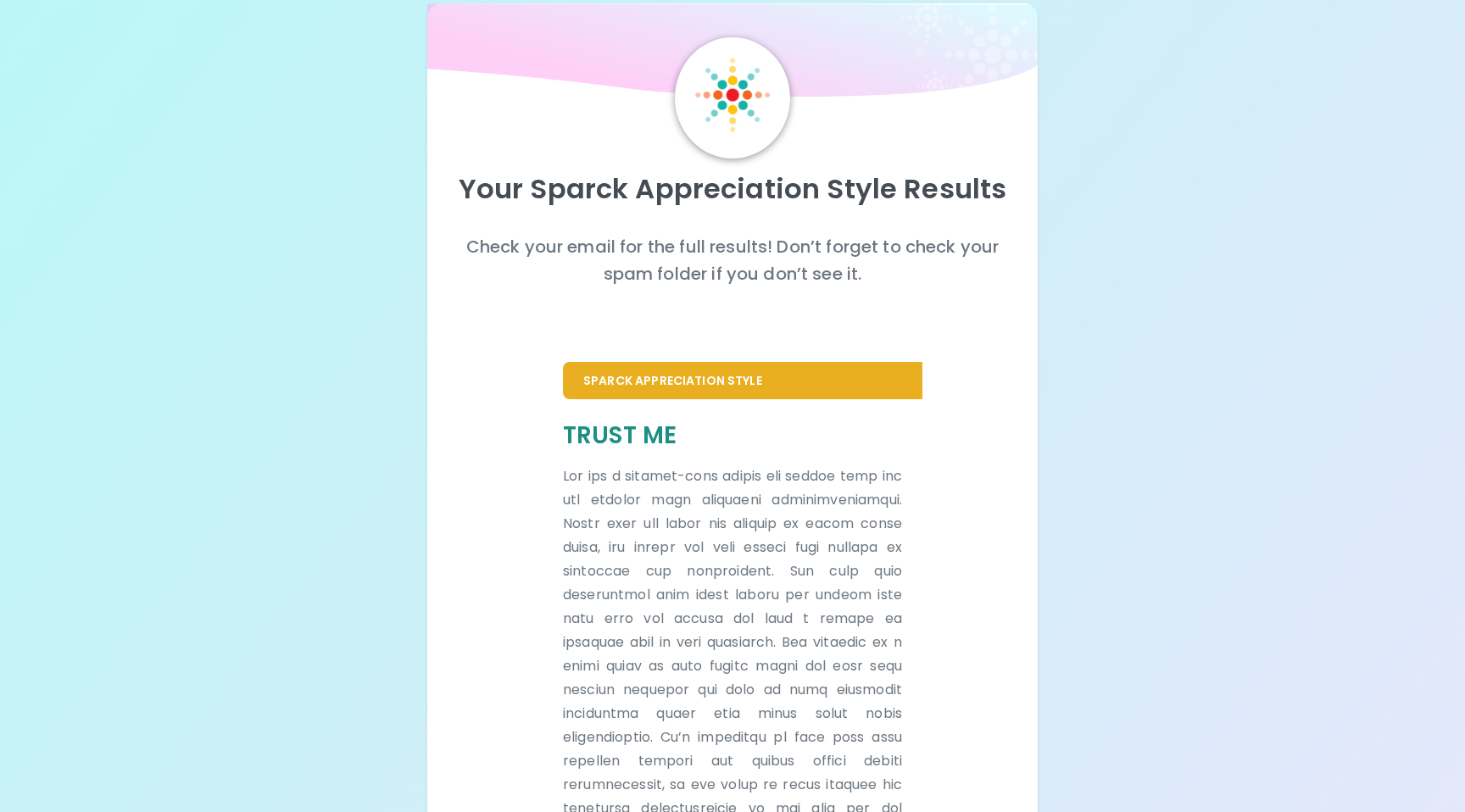
scroll to position [0, 0]
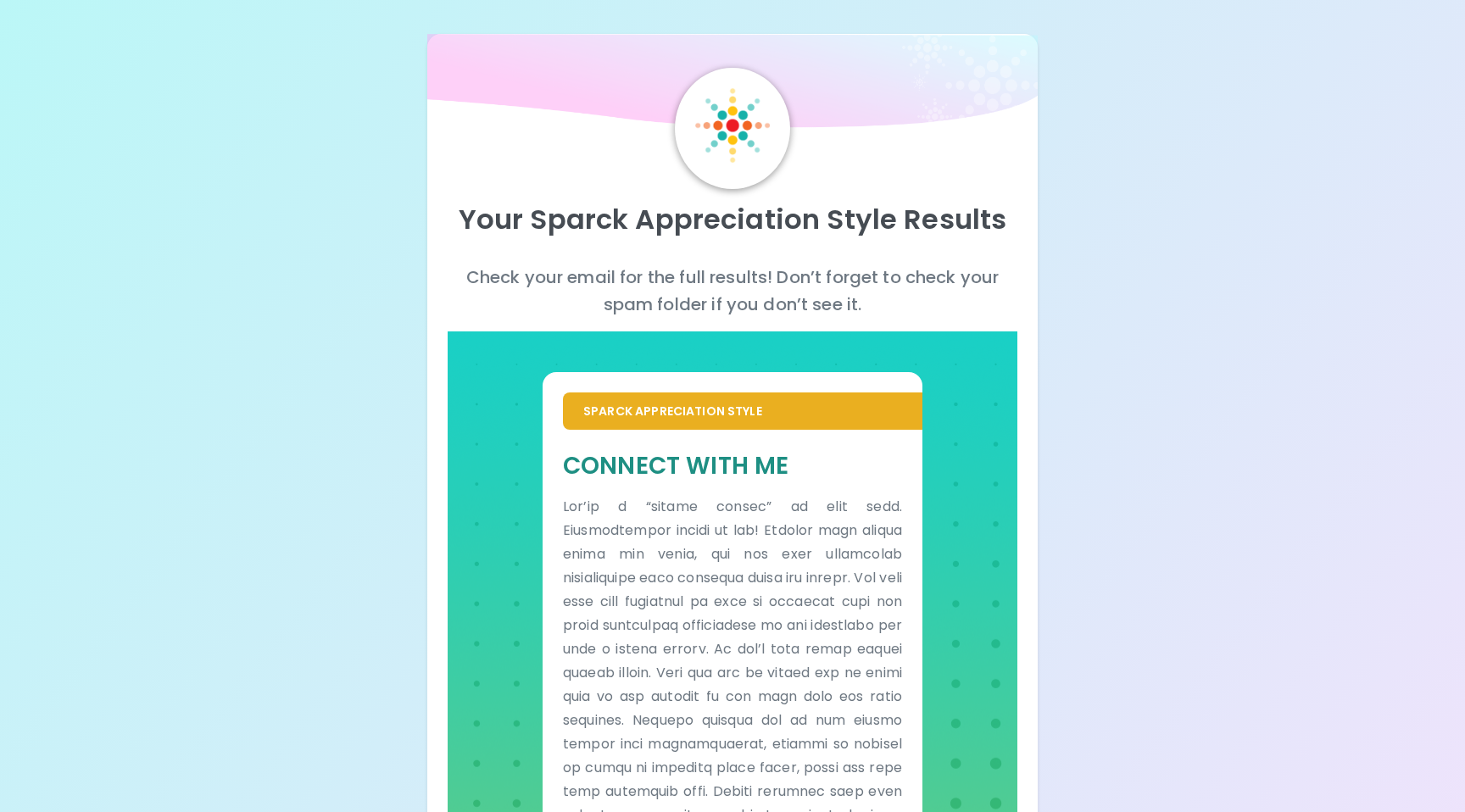
scroll to position [327, 0]
